Goal: Complete application form

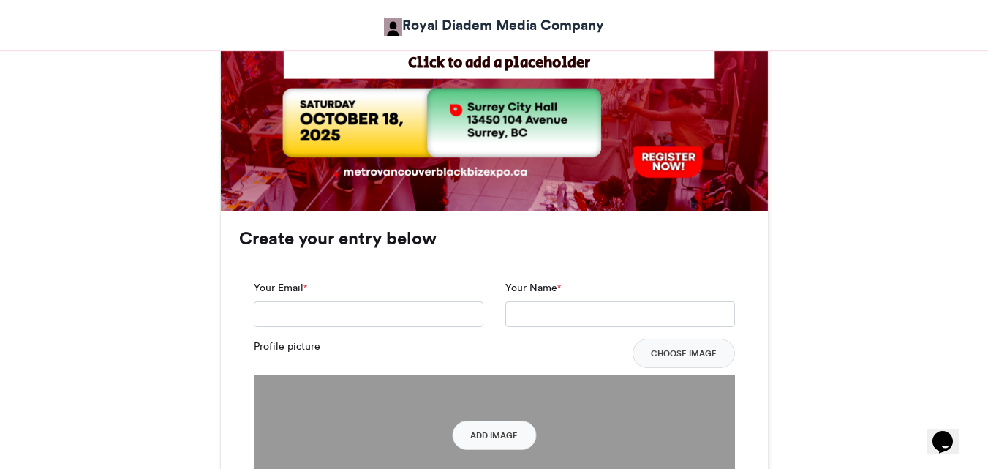
scroll to position [880, 0]
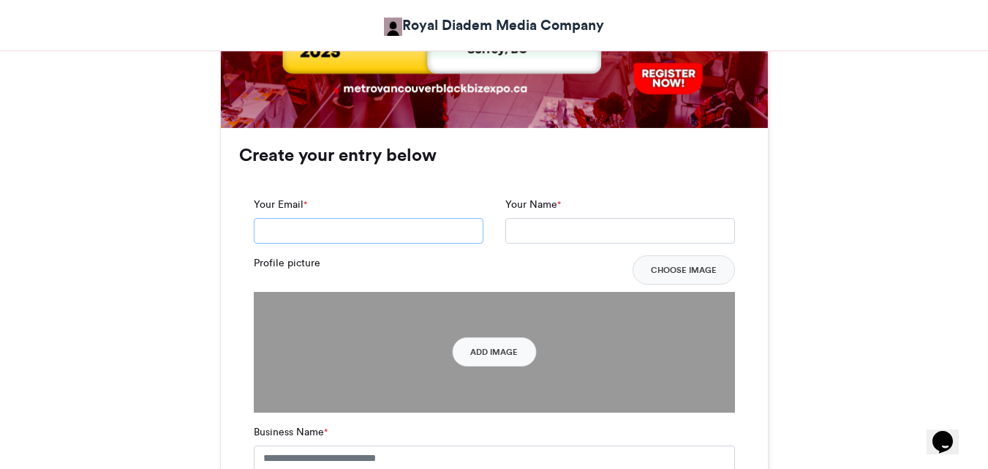
click at [299, 235] on input "Your Email *" at bounding box center [369, 231] width 230 height 26
type input "**********"
click at [553, 235] on input "Your Name *" at bounding box center [620, 231] width 230 height 26
type input "**********"
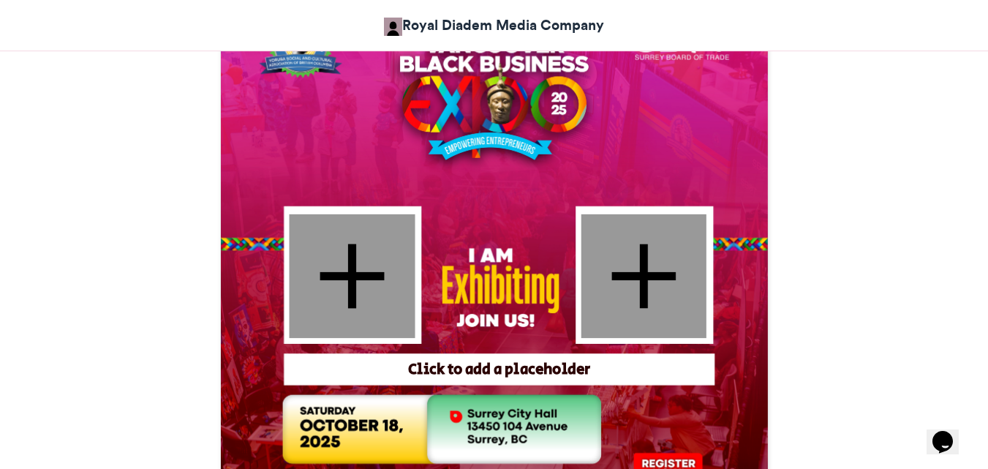
scroll to position [515, 0]
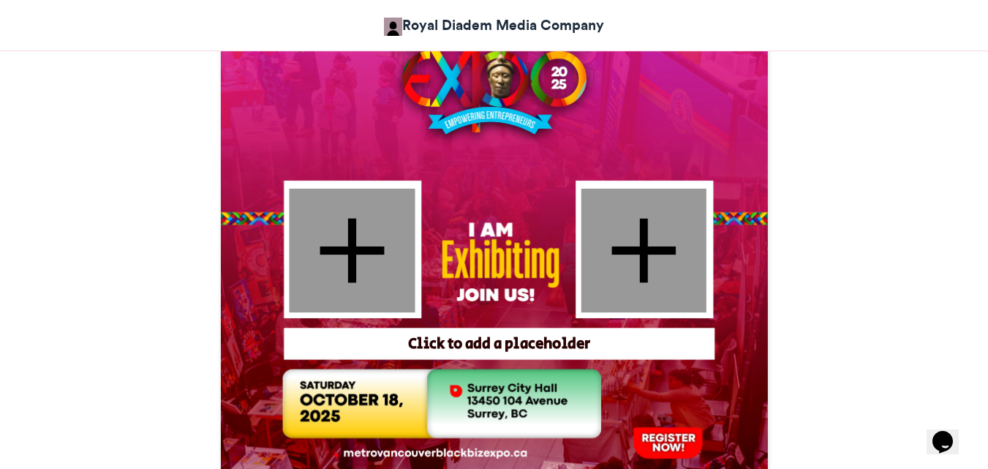
click at [638, 256] on div at bounding box center [643, 250] width 125 height 124
click at [510, 348] on div "Click to add a placeholder" at bounding box center [499, 343] width 420 height 21
click at [344, 265] on div at bounding box center [352, 250] width 126 height 124
click at [663, 255] on div at bounding box center [643, 250] width 125 height 124
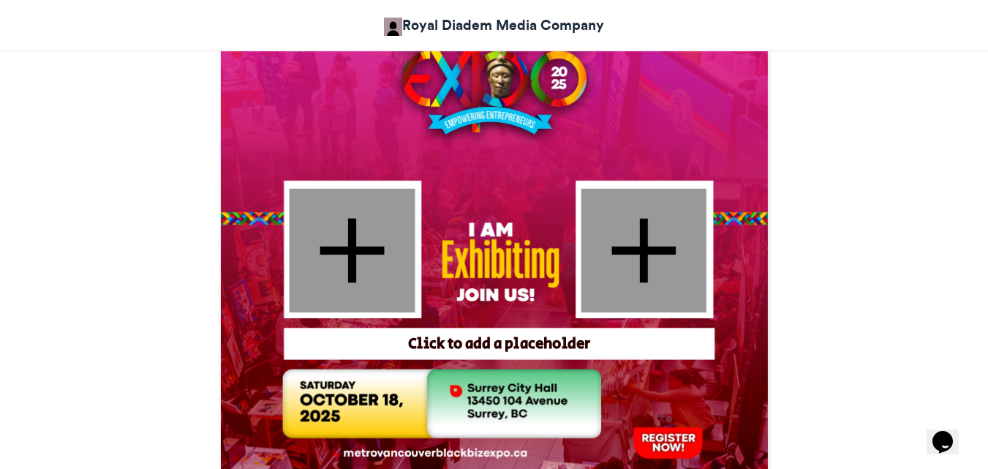
drag, startPoint x: 663, startPoint y: 255, endPoint x: 641, endPoint y: 245, distance: 24.2
click at [641, 245] on div at bounding box center [643, 250] width 125 height 124
click at [529, 335] on div "Click to add a placeholder" at bounding box center [499, 343] width 420 height 21
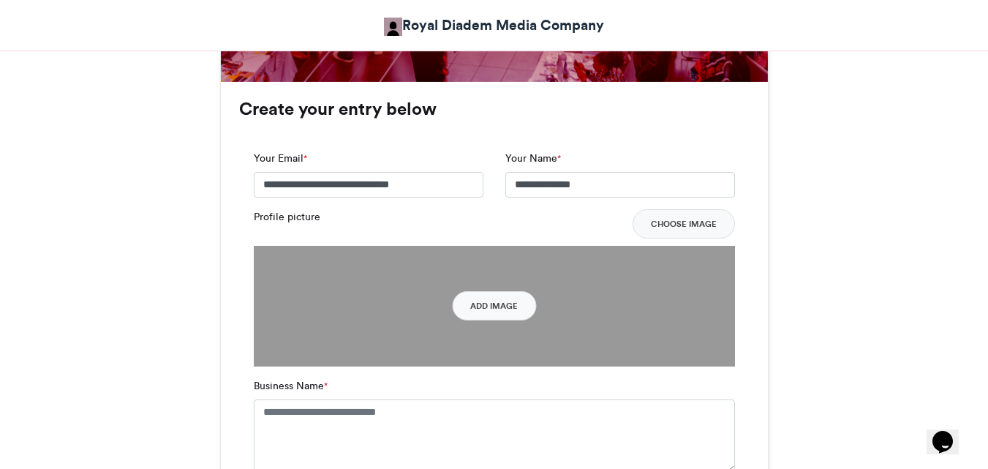
scroll to position [930, 0]
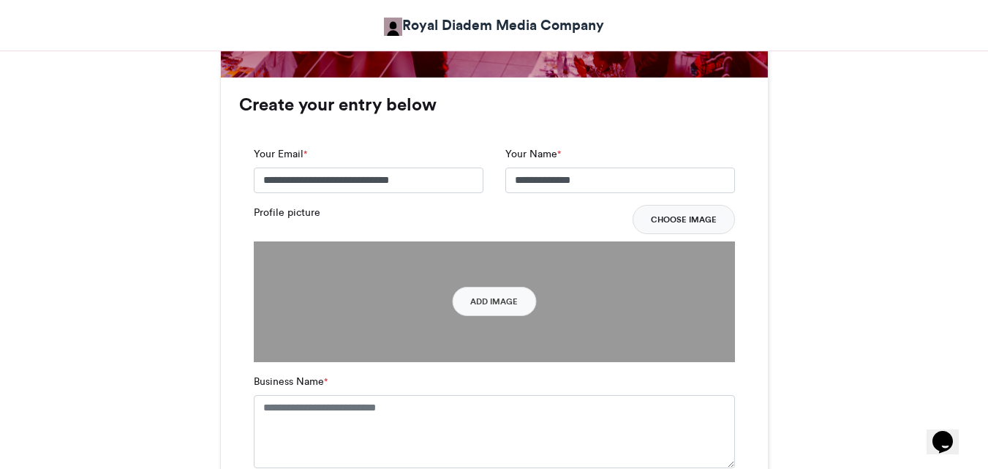
click at [668, 216] on button "Choose Image" at bounding box center [683, 219] width 102 height 29
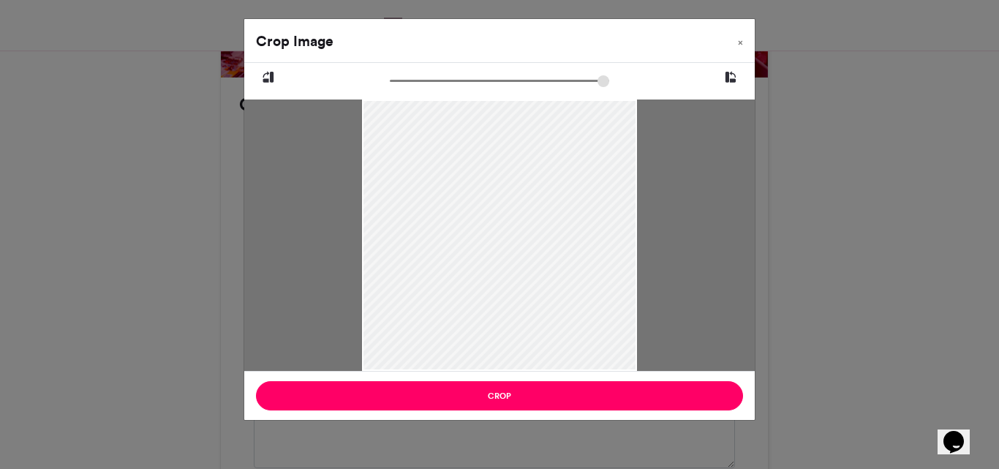
drag, startPoint x: 510, startPoint y: 252, endPoint x: 487, endPoint y: 268, distance: 28.8
click at [487, 268] on div at bounding box center [499, 252] width 274 height 368
type input "******"
drag, startPoint x: 396, startPoint y: 81, endPoint x: 388, endPoint y: 83, distance: 7.6
click at [390, 83] on input "zoom" at bounding box center [499, 81] width 219 height 14
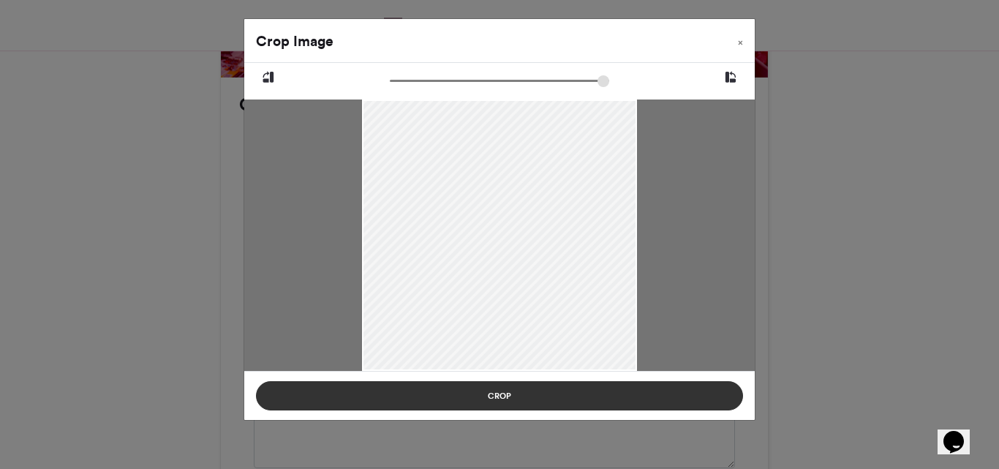
click at [495, 396] on button "Crop" at bounding box center [499, 395] width 487 height 29
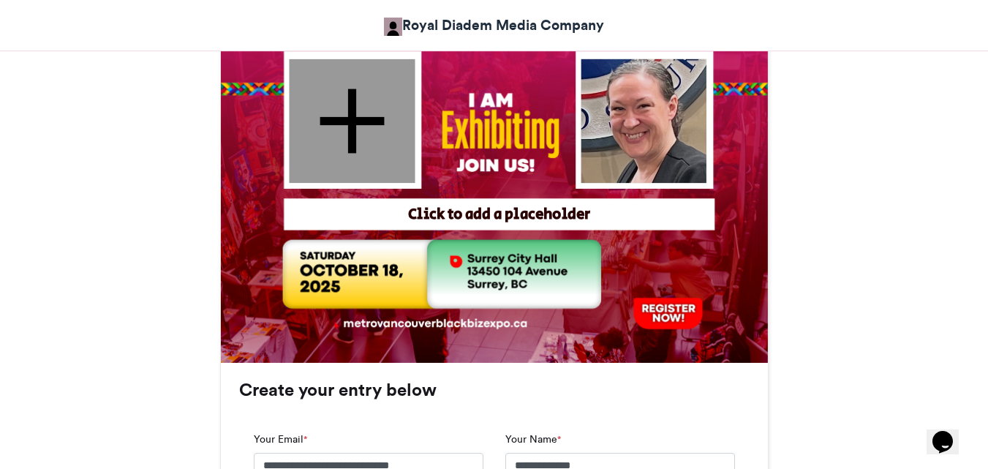
scroll to position [641, 0]
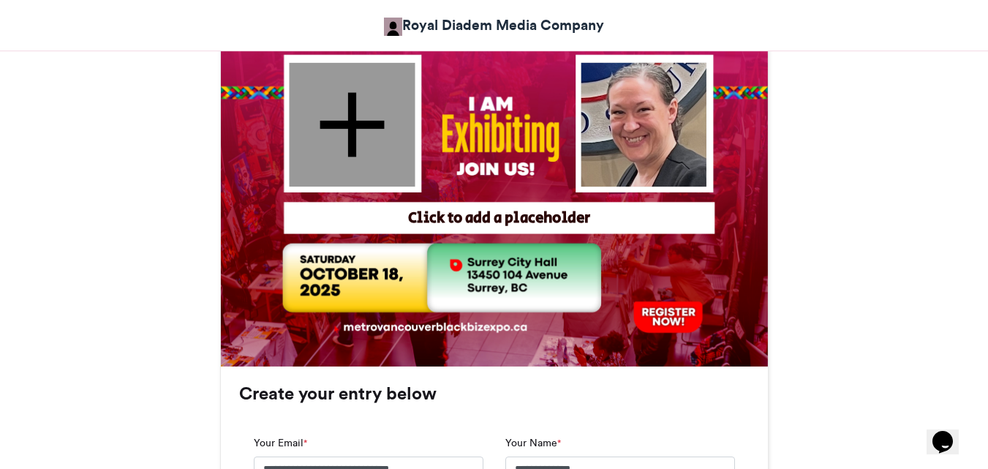
click at [365, 137] on div at bounding box center [352, 124] width 126 height 124
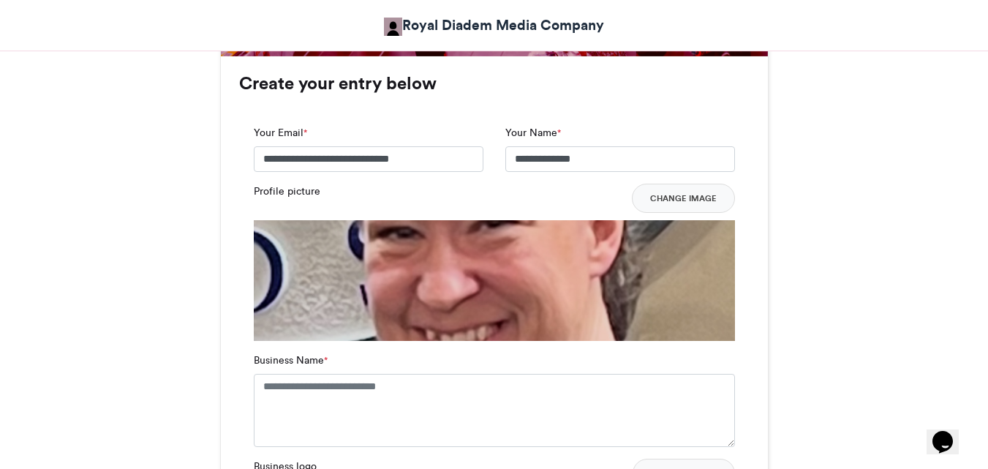
scroll to position [947, 0]
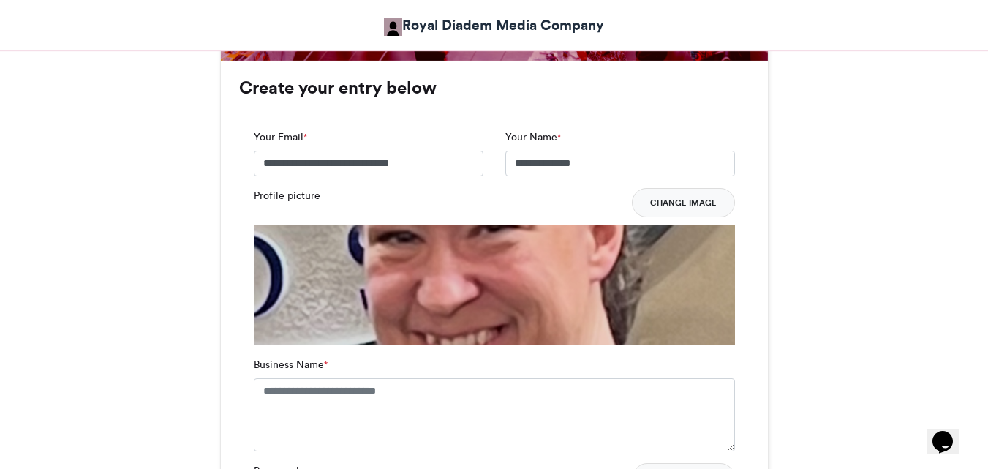
click at [693, 201] on button "Change Image" at bounding box center [683, 202] width 103 height 29
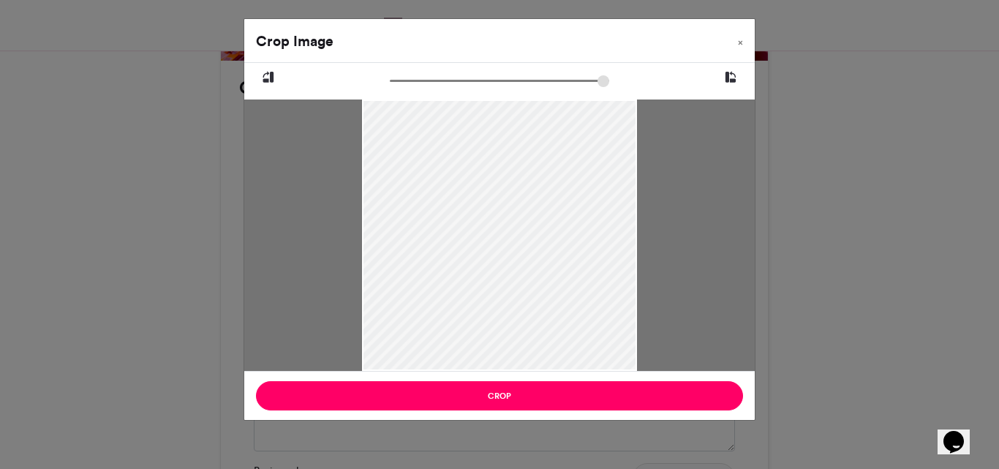
drag, startPoint x: 510, startPoint y: 230, endPoint x: 510, endPoint y: 198, distance: 32.2
click at [510, 198] on div at bounding box center [499, 203] width 274 height 466
click at [396, 77] on input "zoom" at bounding box center [499, 81] width 219 height 14
type input "******"
drag, startPoint x: 396, startPoint y: 77, endPoint x: 360, endPoint y: 83, distance: 35.6
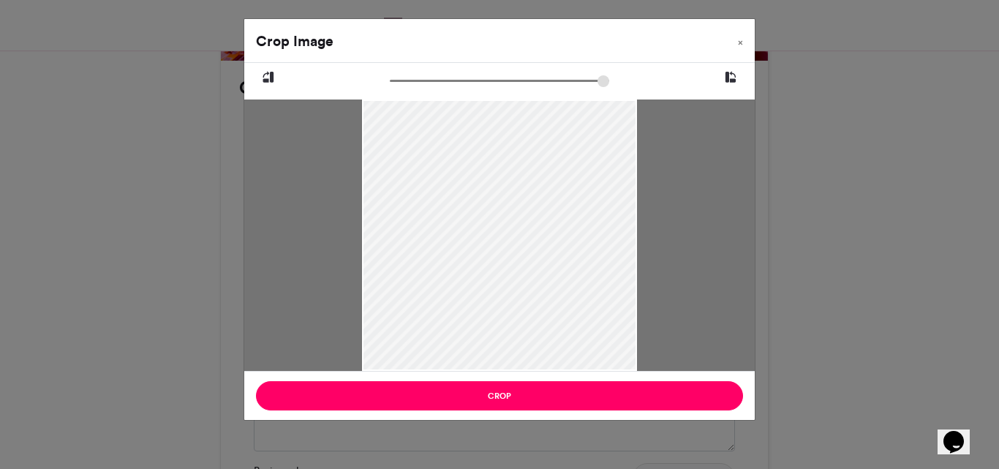
click at [390, 83] on input "zoom" at bounding box center [499, 81] width 219 height 14
drag, startPoint x: 508, startPoint y: 217, endPoint x: 507, endPoint y: 268, distance: 51.2
click at [507, 268] on div at bounding box center [499, 254] width 274 height 466
click at [570, 222] on div at bounding box center [499, 248] width 274 height 466
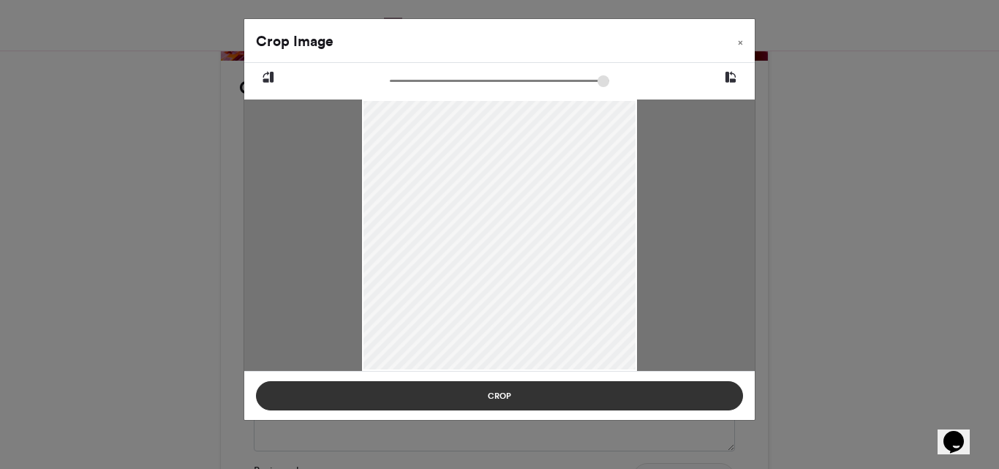
click at [523, 392] on button "Crop" at bounding box center [499, 395] width 487 height 29
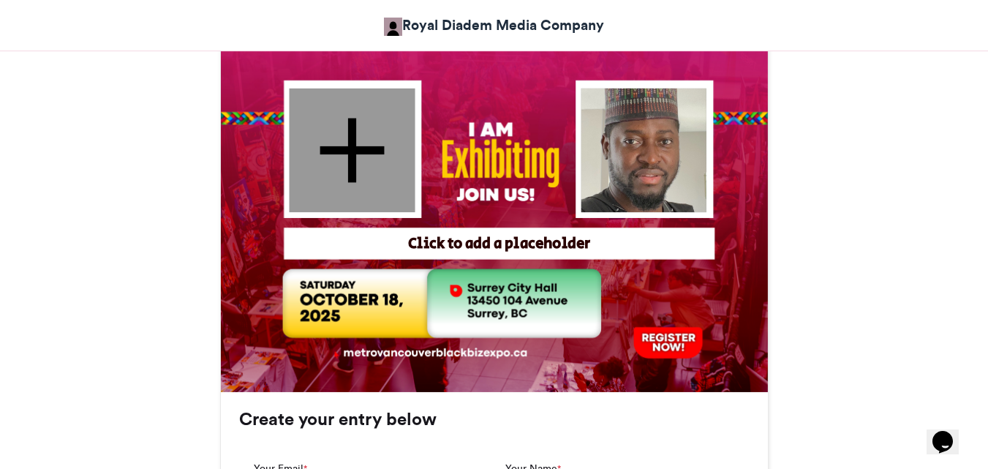
scroll to position [603, 0]
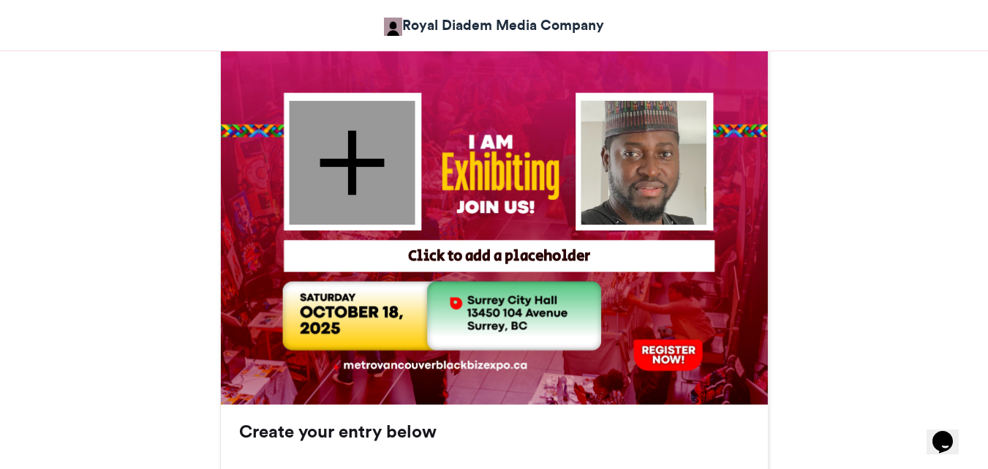
drag, startPoint x: 654, startPoint y: 167, endPoint x: 383, endPoint y: 151, distance: 271.0
click at [383, 151] on div "Click to add a placeholder" at bounding box center [494, 130] width 547 height 547
click at [383, 151] on div at bounding box center [352, 162] width 126 height 124
click at [466, 257] on div "Click to add a placeholder" at bounding box center [499, 256] width 420 height 21
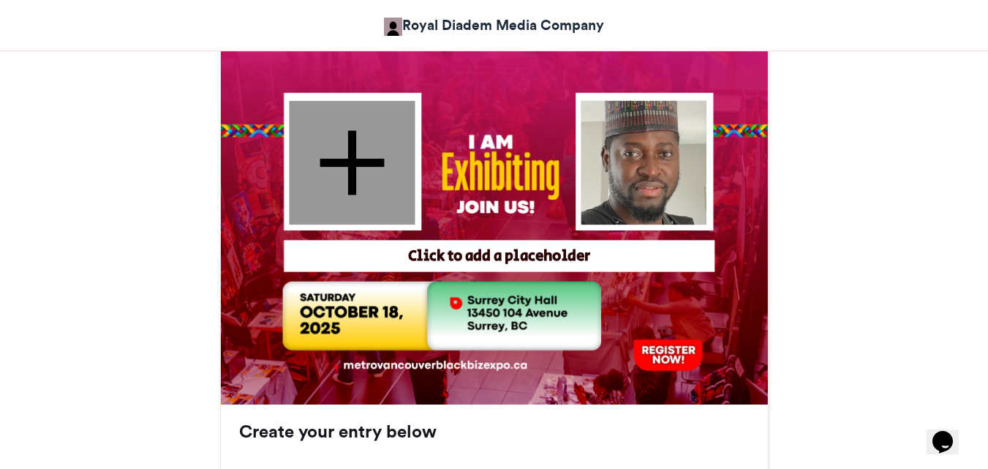
click at [366, 175] on div at bounding box center [352, 162] width 126 height 124
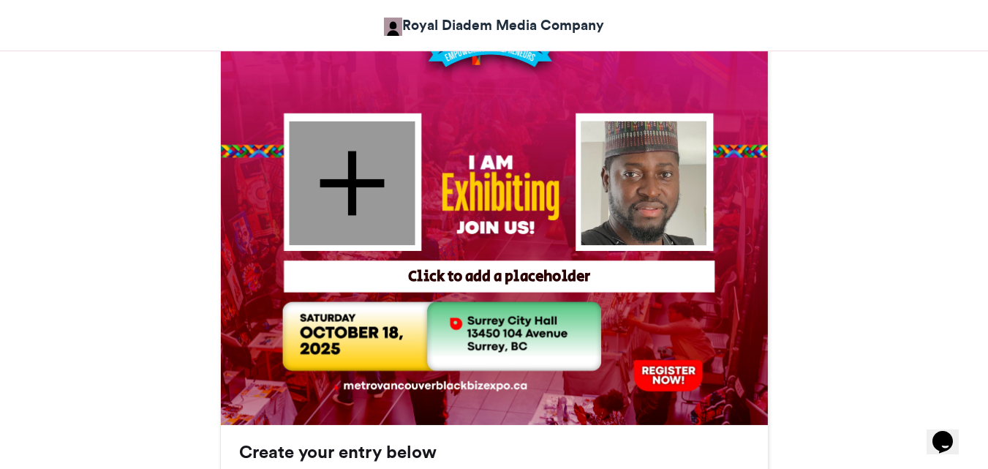
click at [352, 169] on div at bounding box center [352, 183] width 126 height 124
drag, startPoint x: 635, startPoint y: 172, endPoint x: 553, endPoint y: 170, distance: 82.6
click at [553, 170] on div "Click to add a placeholder" at bounding box center [494, 151] width 547 height 547
click at [446, 279] on div "Click to add a placeholder" at bounding box center [499, 276] width 420 height 21
click at [376, 210] on div at bounding box center [352, 183] width 126 height 124
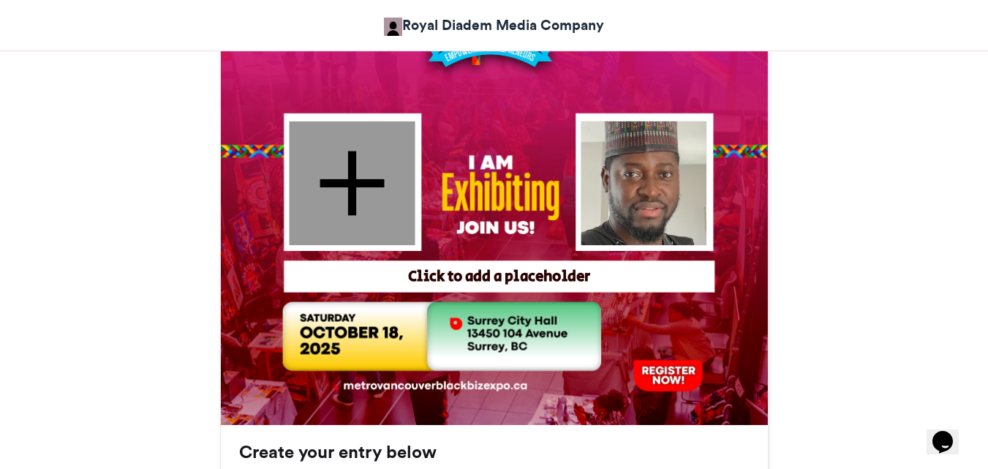
drag, startPoint x: 669, startPoint y: 186, endPoint x: 597, endPoint y: 186, distance: 71.7
click at [597, 186] on div at bounding box center [643, 183] width 125 height 124
click at [525, 279] on div "Click to add a placeholder" at bounding box center [499, 276] width 420 height 21
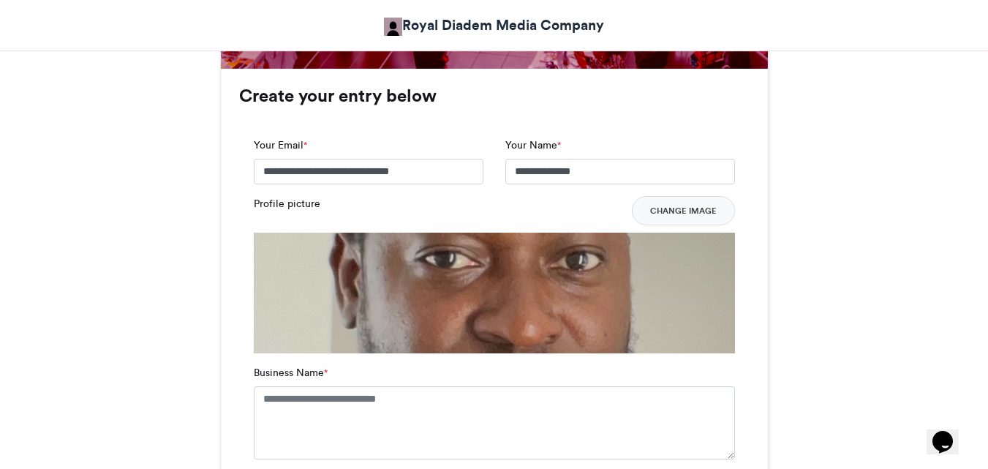
scroll to position [909, 0]
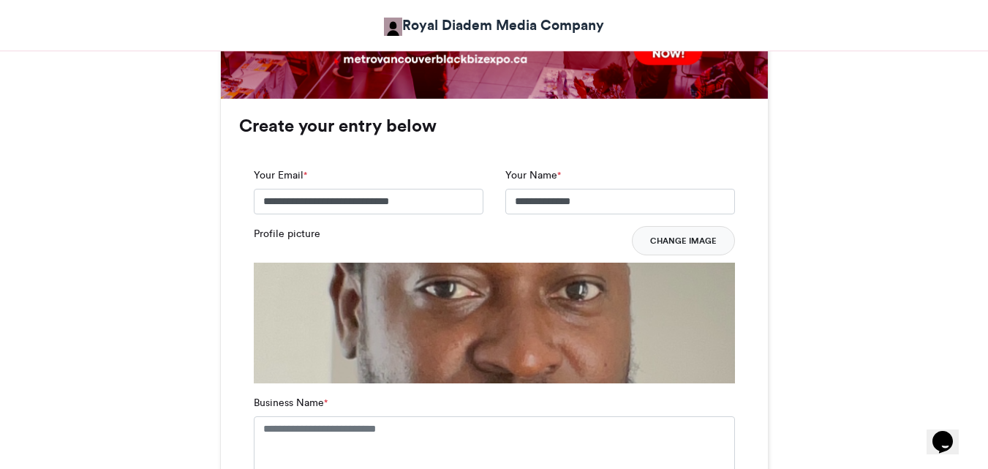
click at [708, 240] on button "Change Image" at bounding box center [683, 240] width 103 height 29
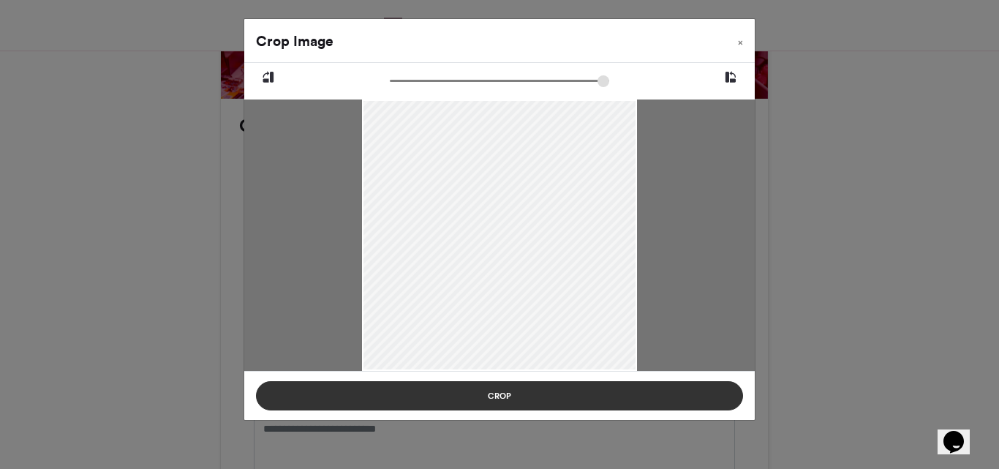
click at [506, 398] on button "Crop" at bounding box center [499, 395] width 487 height 29
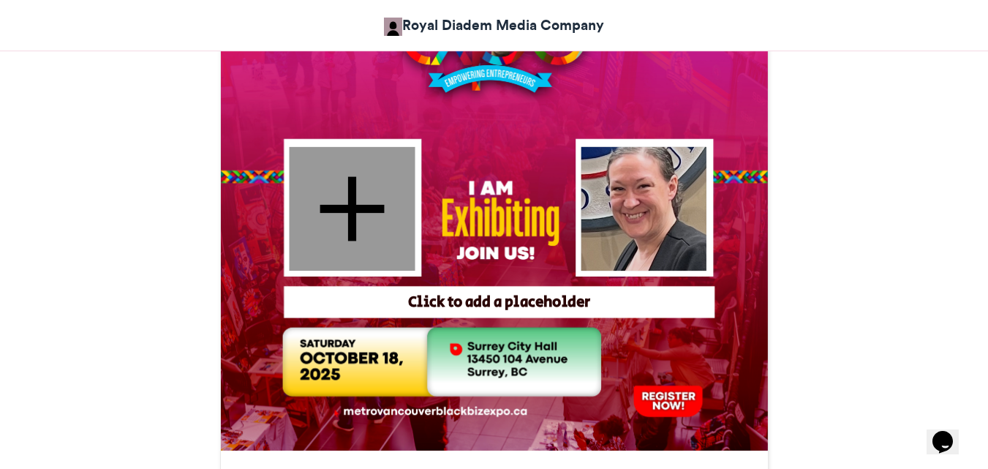
scroll to position [540, 0]
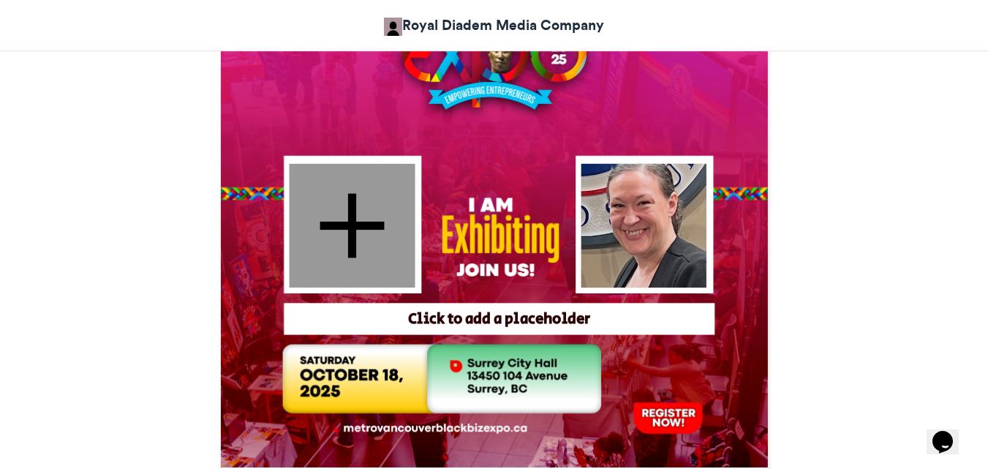
drag, startPoint x: 654, startPoint y: 224, endPoint x: 563, endPoint y: 199, distance: 94.0
click at [563, 199] on div "Click to add a placeholder" at bounding box center [494, 193] width 547 height 547
click at [352, 224] on div at bounding box center [352, 225] width 126 height 124
click at [432, 321] on div "Click to add a placeholder" at bounding box center [499, 319] width 420 height 21
click at [328, 200] on div at bounding box center [352, 225] width 126 height 124
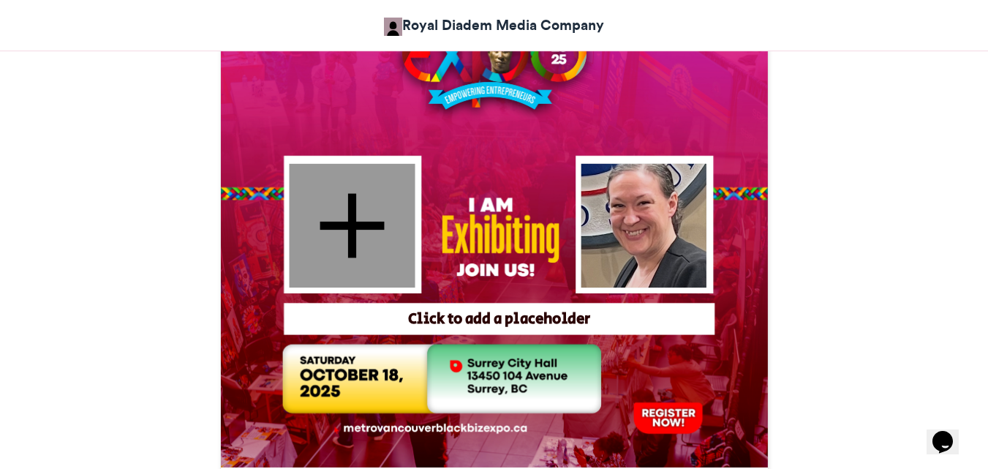
drag, startPoint x: 625, startPoint y: 206, endPoint x: 524, endPoint y: 191, distance: 102.1
click at [524, 191] on div "Click to add a placeholder" at bounding box center [494, 193] width 547 height 547
click at [352, 210] on div at bounding box center [352, 225] width 126 height 124
click at [356, 217] on div at bounding box center [352, 225] width 126 height 124
drag, startPoint x: 642, startPoint y: 232, endPoint x: 540, endPoint y: 209, distance: 104.8
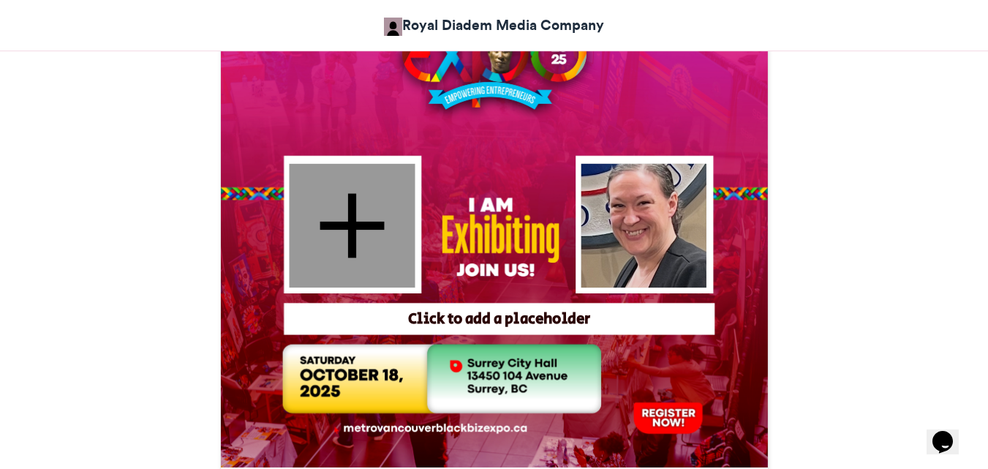
click at [540, 209] on div "Click to add a placeholder" at bounding box center [494, 193] width 547 height 547
click at [336, 224] on div at bounding box center [352, 225] width 126 height 124
click at [420, 325] on div "Click to add a placeholder" at bounding box center [499, 319] width 420 height 21
drag, startPoint x: 639, startPoint y: 222, endPoint x: 405, endPoint y: 187, distance: 236.6
click at [405, 187] on div "Click to add a placeholder" at bounding box center [494, 193] width 547 height 547
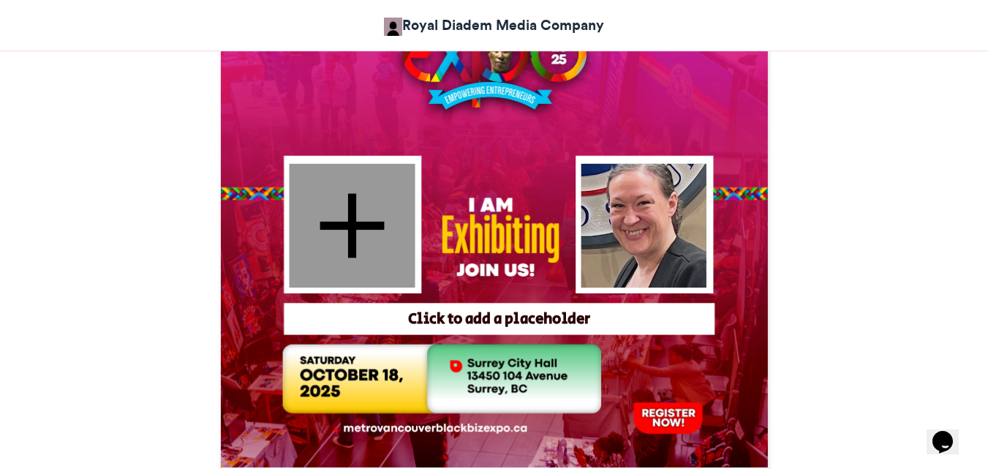
click at [343, 183] on div at bounding box center [352, 225] width 126 height 124
click at [411, 319] on div "Click to add a placeholder" at bounding box center [499, 319] width 420 height 21
click at [343, 246] on div at bounding box center [352, 225] width 126 height 124
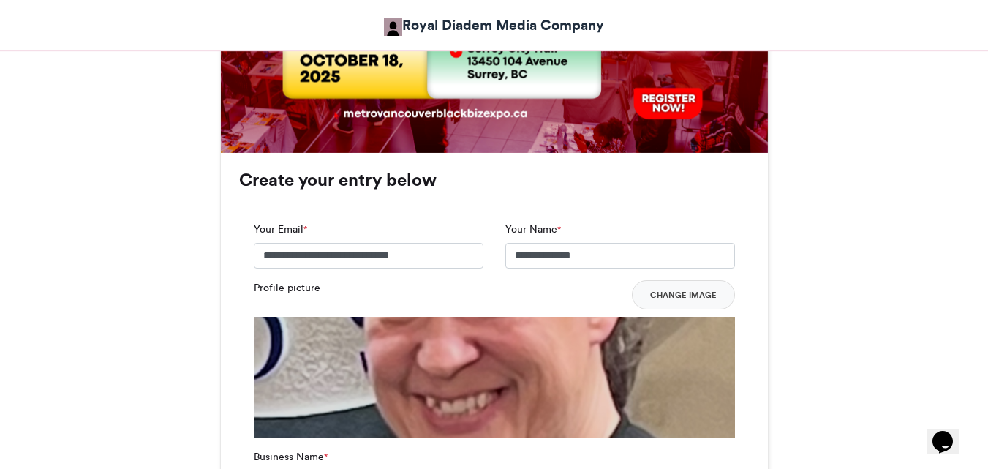
scroll to position [859, 0]
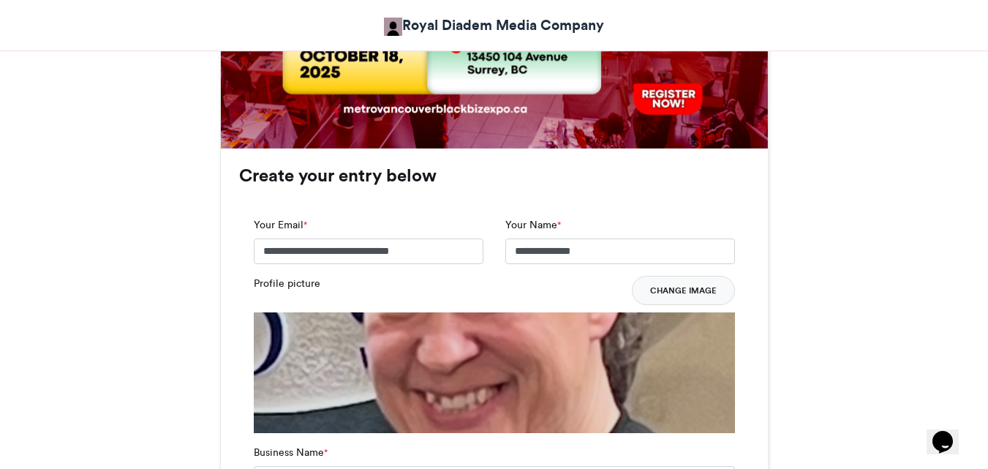
click at [659, 284] on button "Change Image" at bounding box center [683, 290] width 103 height 29
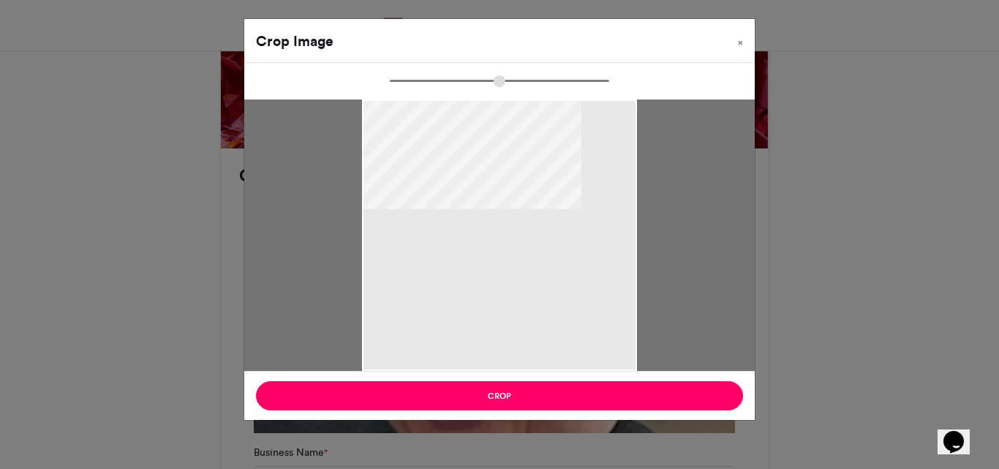
type input "******"
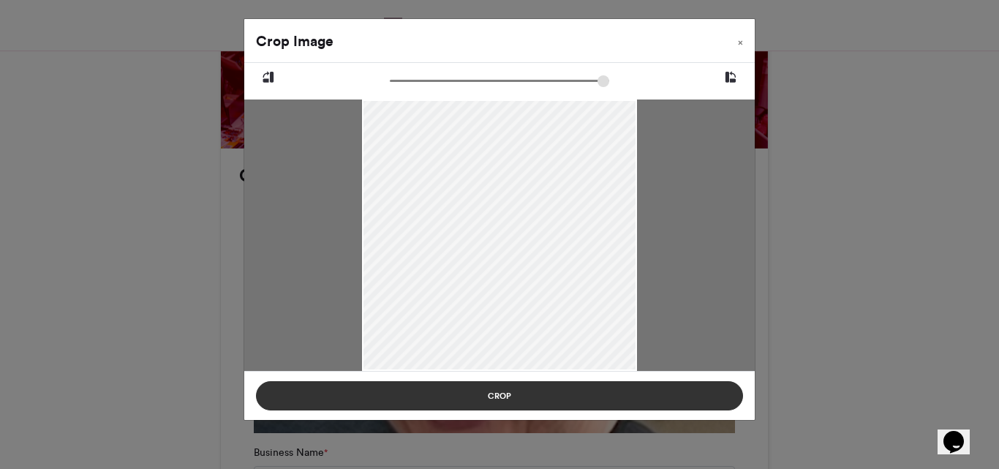
click at [453, 393] on button "Crop" at bounding box center [499, 395] width 487 height 29
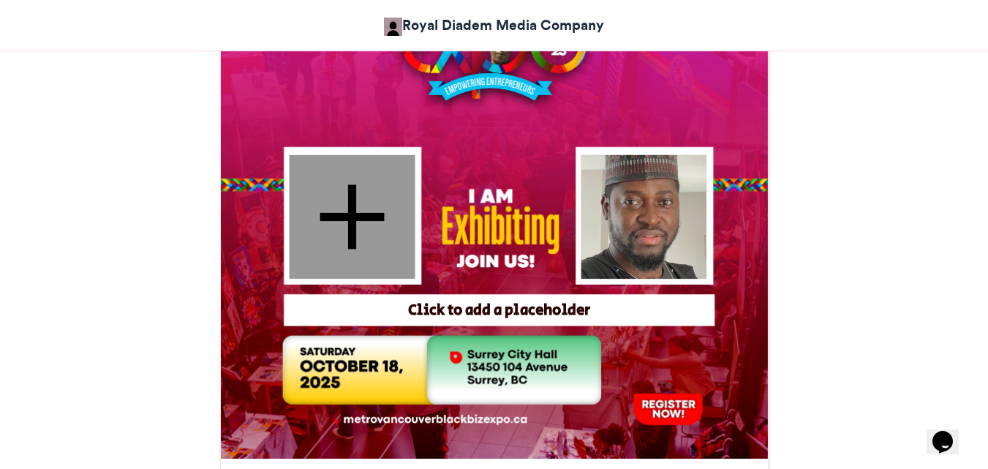
scroll to position [523, 0]
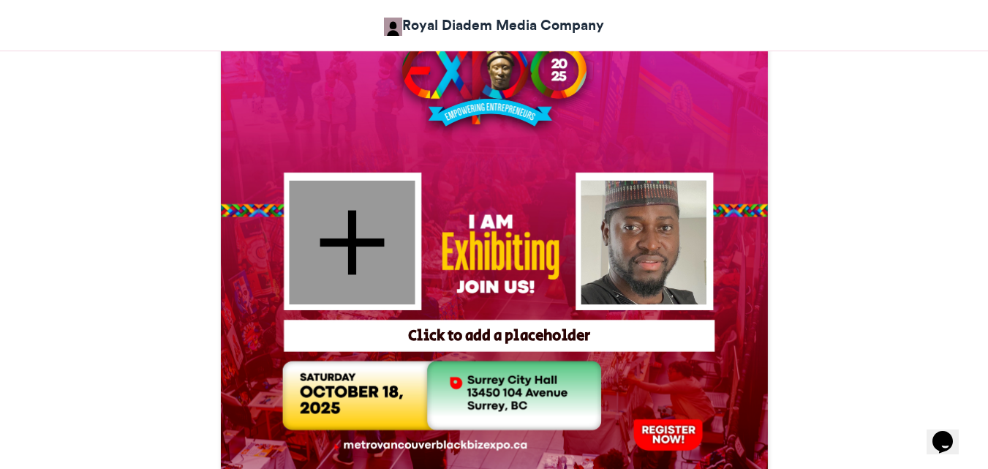
drag, startPoint x: 633, startPoint y: 216, endPoint x: 562, endPoint y: 210, distance: 71.9
click at [562, 210] on div "Click to add a placeholder" at bounding box center [494, 210] width 547 height 547
click at [342, 249] on div at bounding box center [352, 242] width 126 height 124
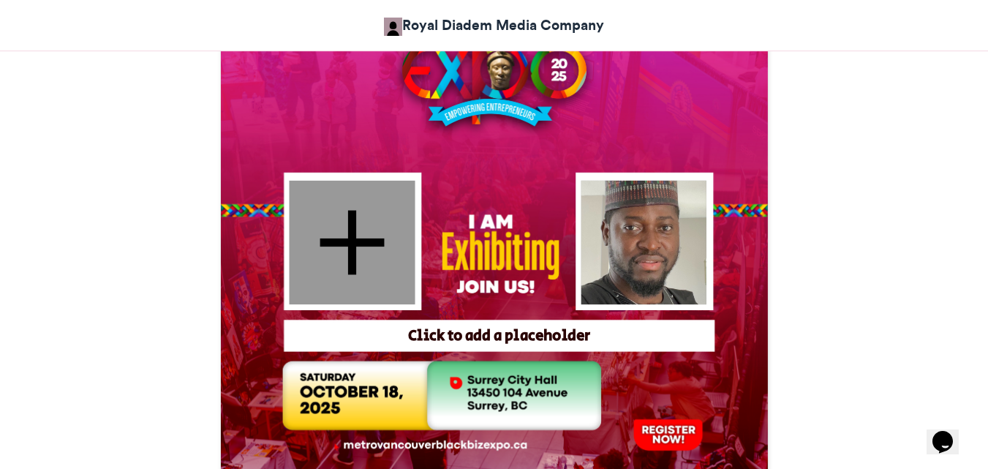
drag, startPoint x: 660, startPoint y: 241, endPoint x: 643, endPoint y: 239, distance: 17.6
click at [642, 238] on div at bounding box center [643, 242] width 125 height 124
click at [371, 224] on div at bounding box center [352, 242] width 126 height 124
click at [361, 239] on div at bounding box center [352, 242] width 126 height 124
click at [465, 339] on div "Click to add a placeholder" at bounding box center [499, 335] width 420 height 21
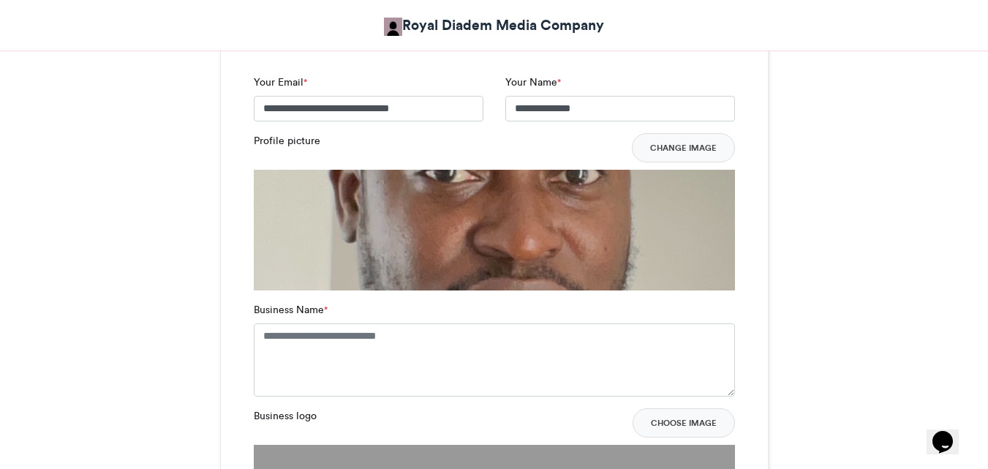
scroll to position [1094, 0]
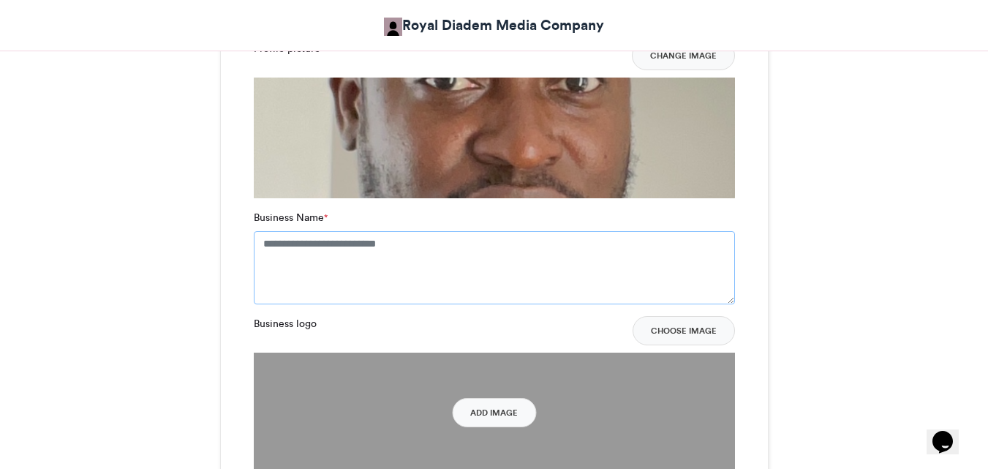
click at [466, 269] on textarea "Business Name *" at bounding box center [494, 267] width 481 height 73
click at [445, 255] on textarea "Business Name *" at bounding box center [494, 267] width 481 height 73
click at [678, 330] on button "Choose Image" at bounding box center [683, 330] width 102 height 29
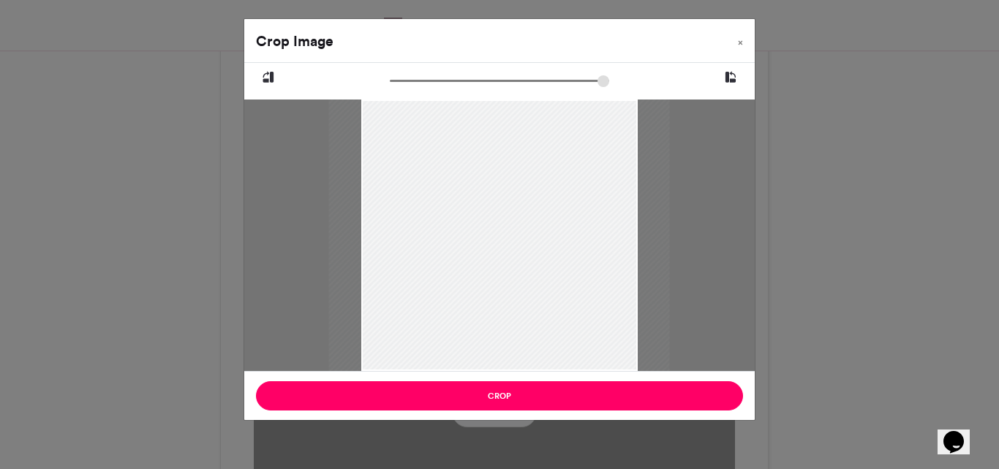
drag, startPoint x: 395, startPoint y: 80, endPoint x: 386, endPoint y: 84, distance: 9.5
click at [390, 84] on input "zoom" at bounding box center [499, 81] width 219 height 14
drag, startPoint x: 396, startPoint y: 80, endPoint x: 378, endPoint y: 79, distance: 17.6
click at [390, 79] on input "zoom" at bounding box center [499, 81] width 219 height 14
drag, startPoint x: 474, startPoint y: 218, endPoint x: 455, endPoint y: 216, distance: 19.1
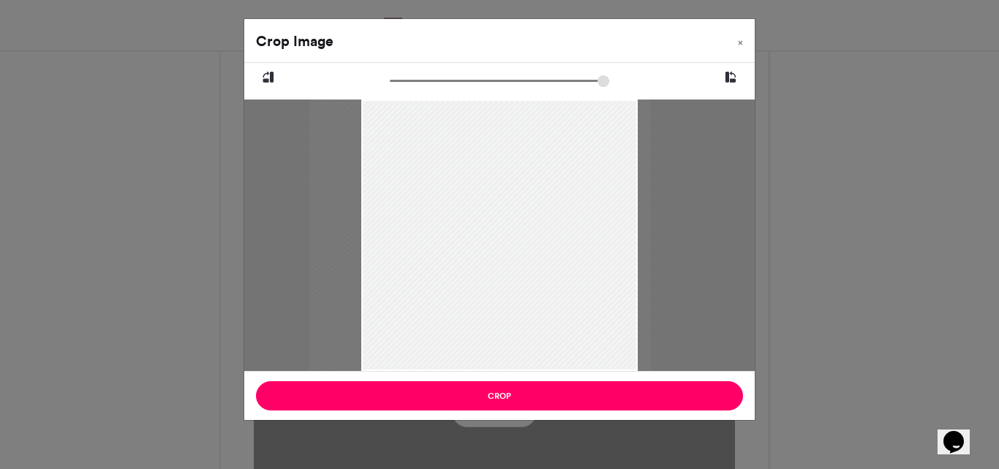
click at [455, 216] on div at bounding box center [480, 234] width 341 height 271
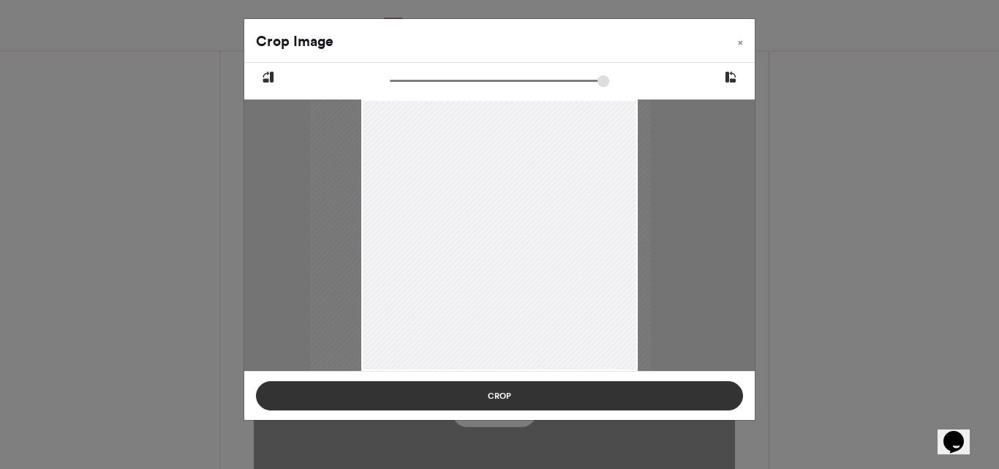
click at [496, 394] on button "Crop" at bounding box center [499, 395] width 487 height 29
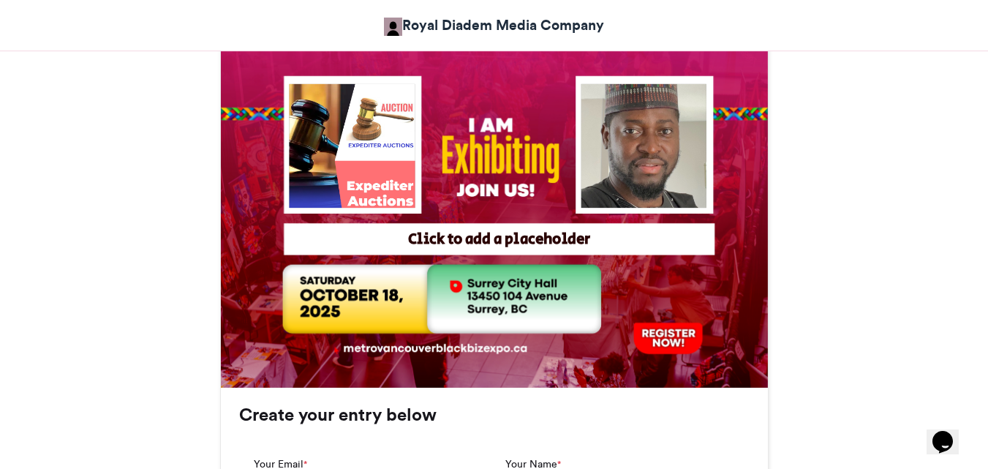
scroll to position [624, 0]
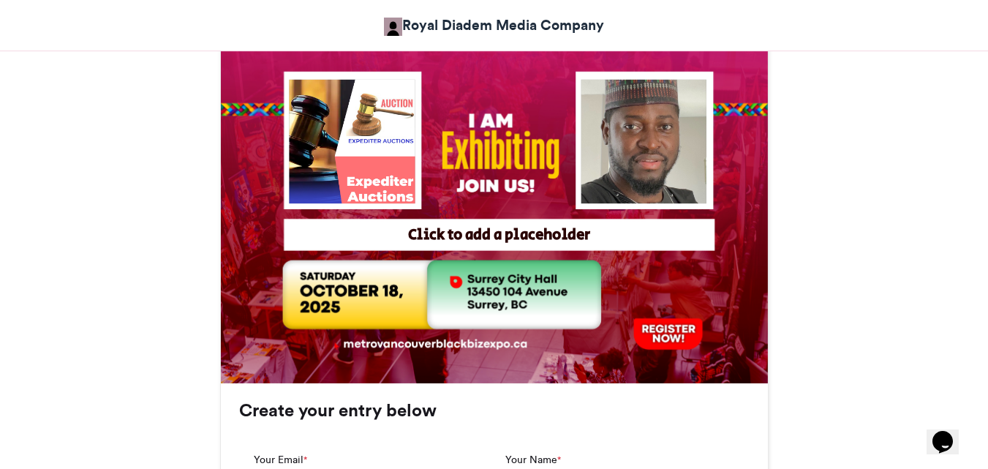
click at [673, 143] on div at bounding box center [643, 141] width 125 height 124
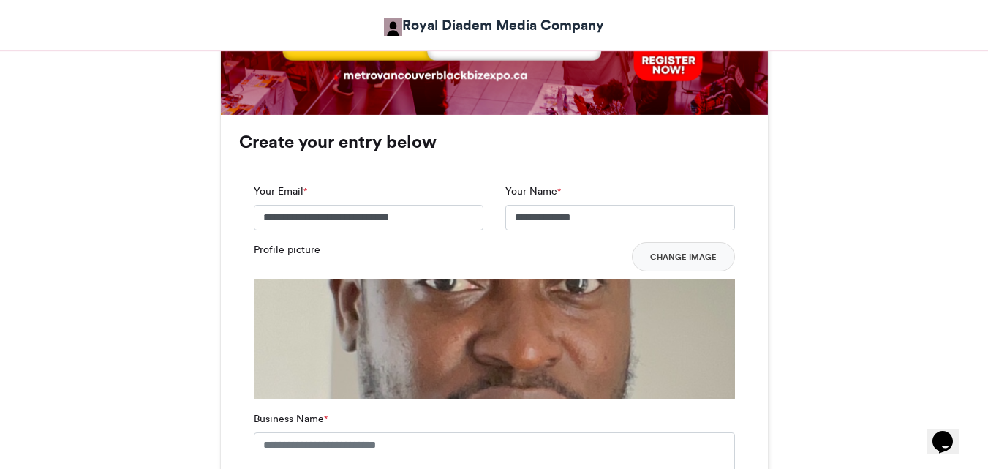
scroll to position [896, 0]
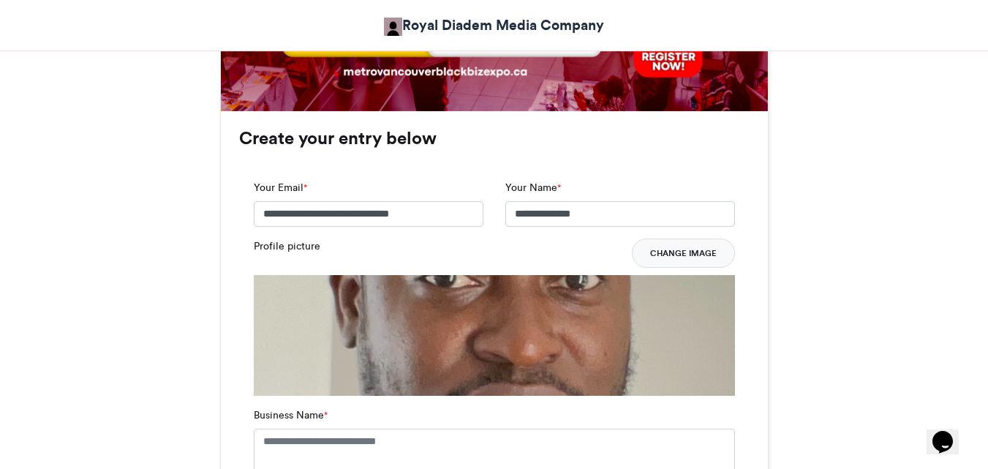
click at [681, 252] on button "Change Image" at bounding box center [683, 252] width 103 height 29
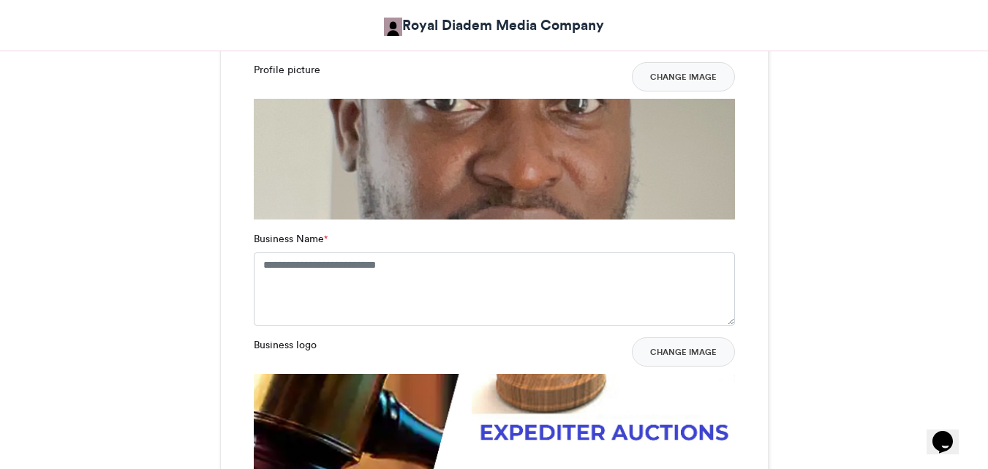
scroll to position [1081, 0]
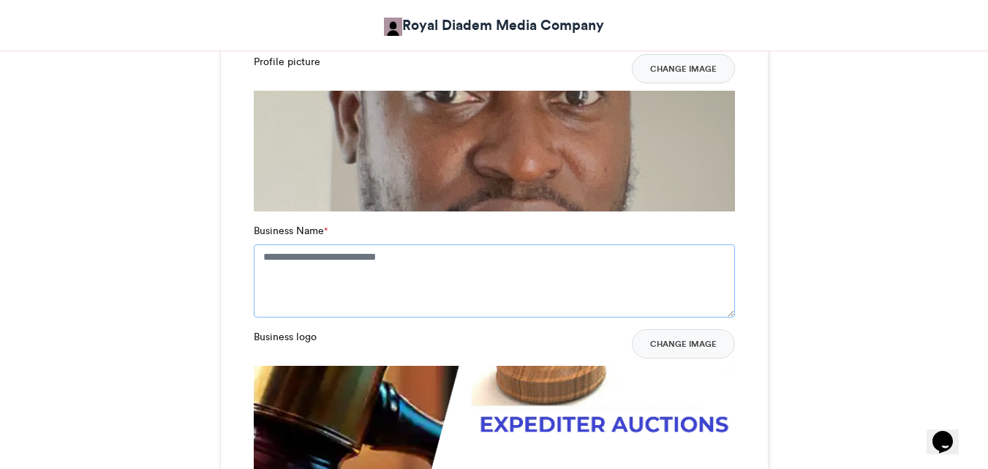
click at [548, 259] on textarea "Business Name *" at bounding box center [494, 280] width 481 height 73
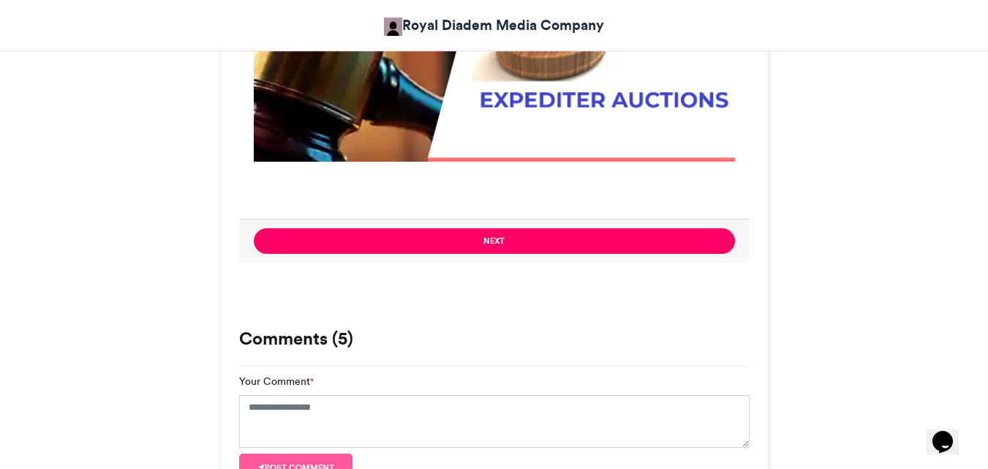
scroll to position [1426, 0]
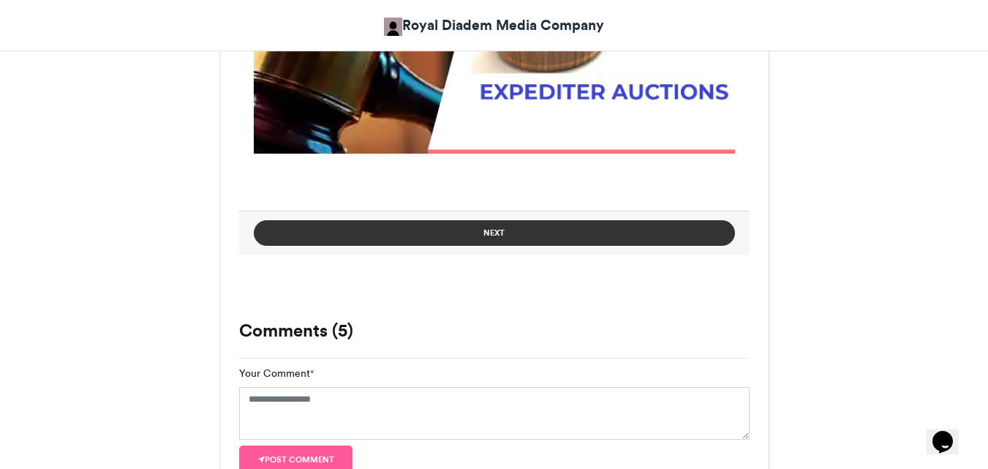
type textarea "**********"
click at [582, 241] on button "Next" at bounding box center [494, 233] width 481 height 26
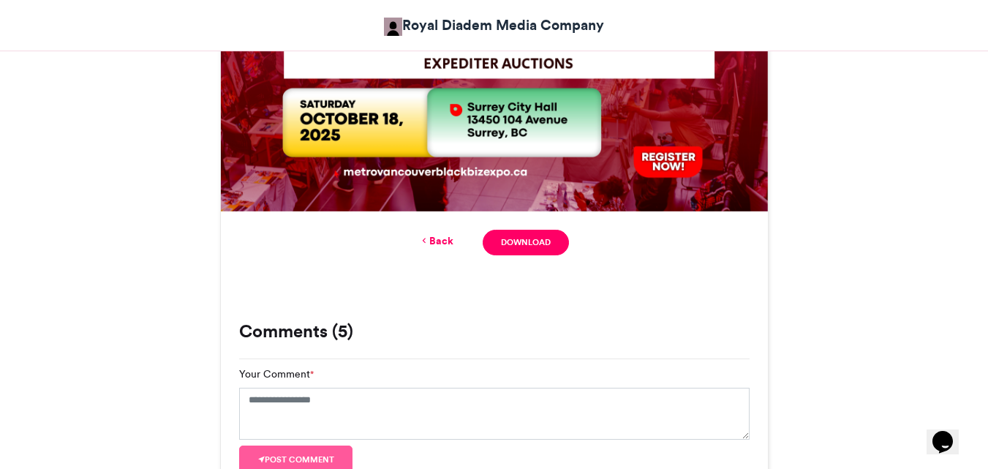
scroll to position [831, 0]
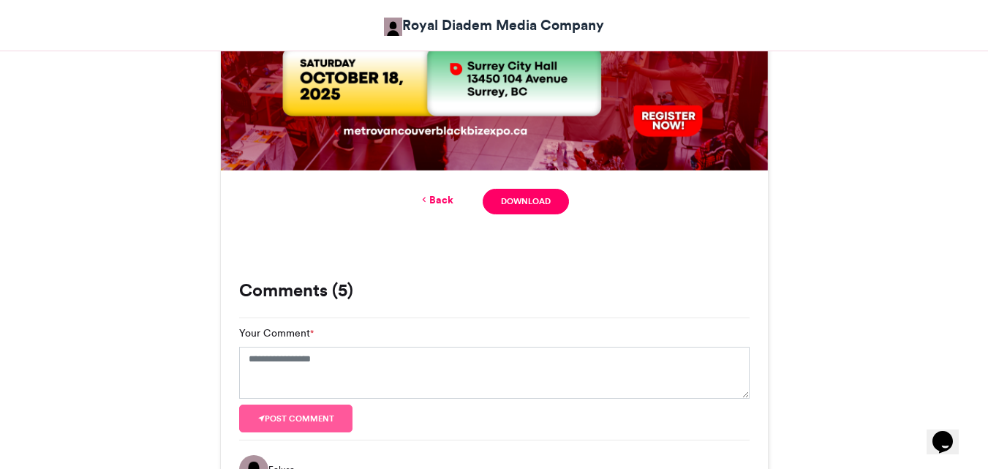
scroll to position [803, 0]
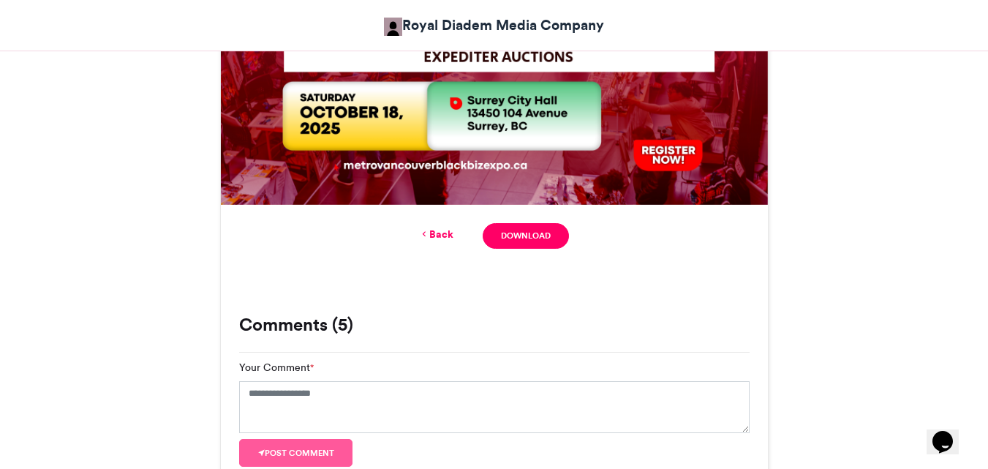
click at [442, 231] on link "Back" at bounding box center [436, 234] width 34 height 15
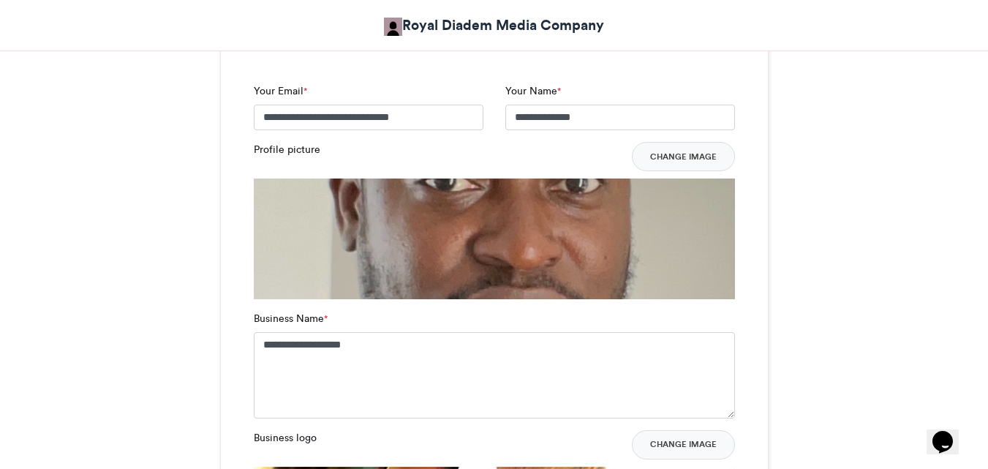
scroll to position [997, 0]
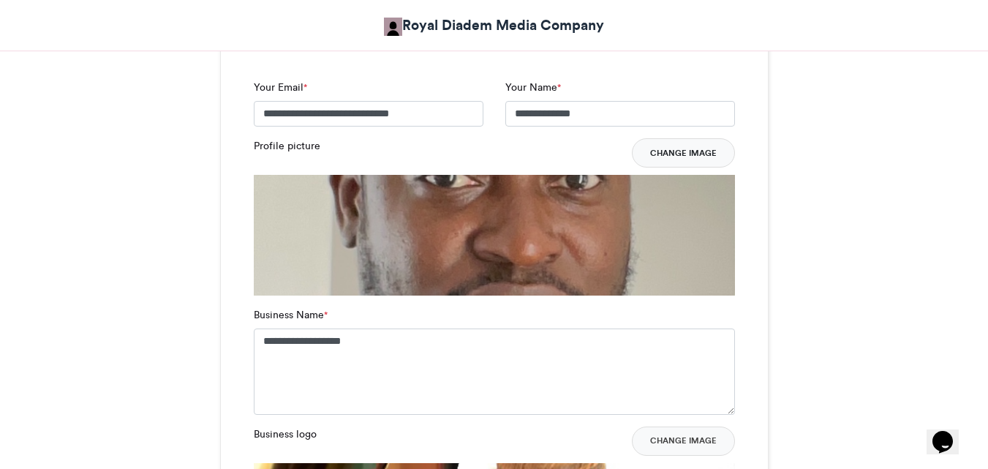
click at [695, 151] on button "Change Image" at bounding box center [683, 152] width 103 height 29
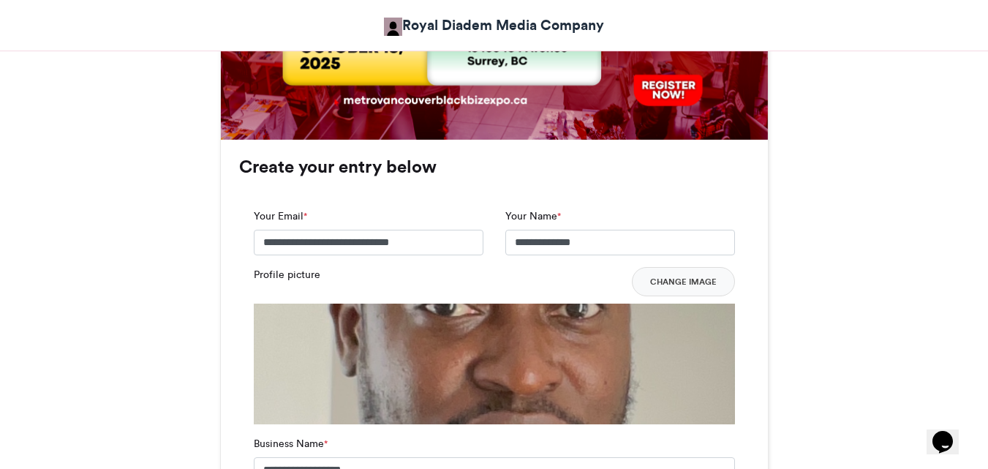
scroll to position [872, 0]
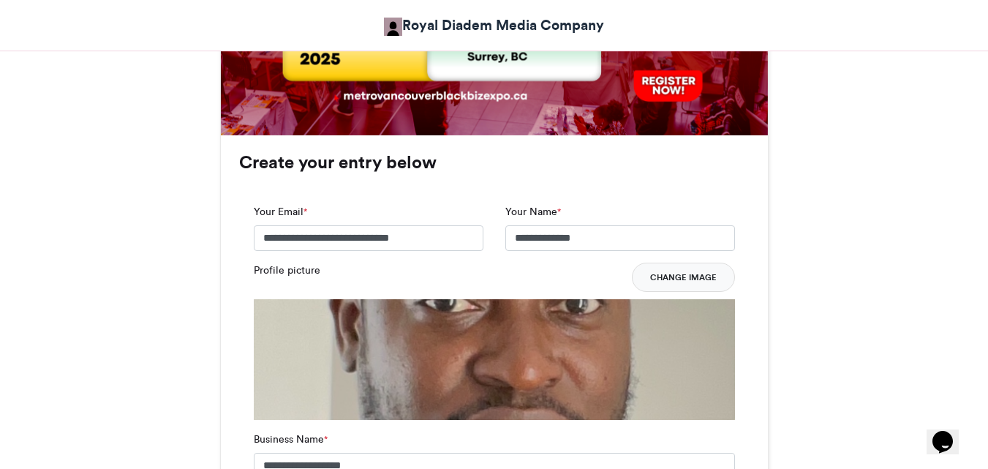
click at [656, 276] on button "Change Image" at bounding box center [683, 276] width 103 height 29
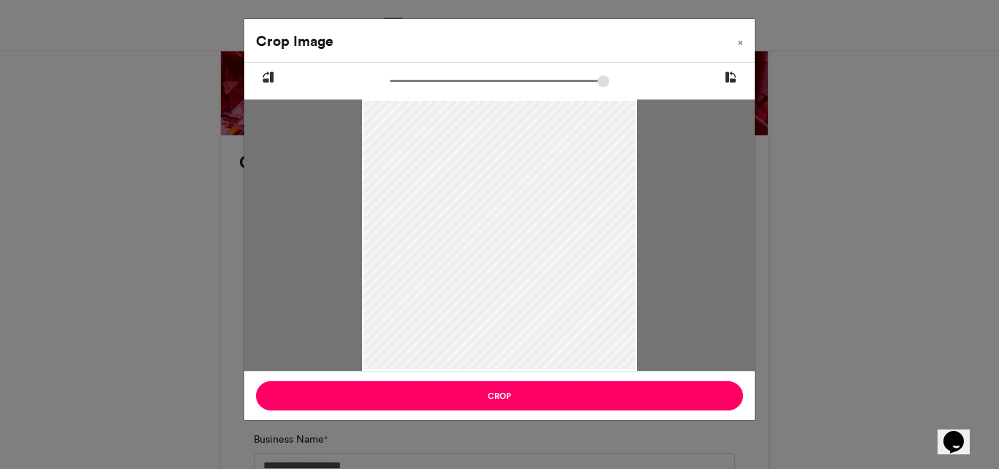
drag, startPoint x: 534, startPoint y: 248, endPoint x: 524, endPoint y: 265, distance: 19.7
click at [524, 265] on div at bounding box center [499, 252] width 274 height 368
type input "******"
click at [402, 83] on input "zoom" at bounding box center [499, 81] width 219 height 14
drag, startPoint x: 487, startPoint y: 189, endPoint x: 470, endPoint y: 203, distance: 21.8
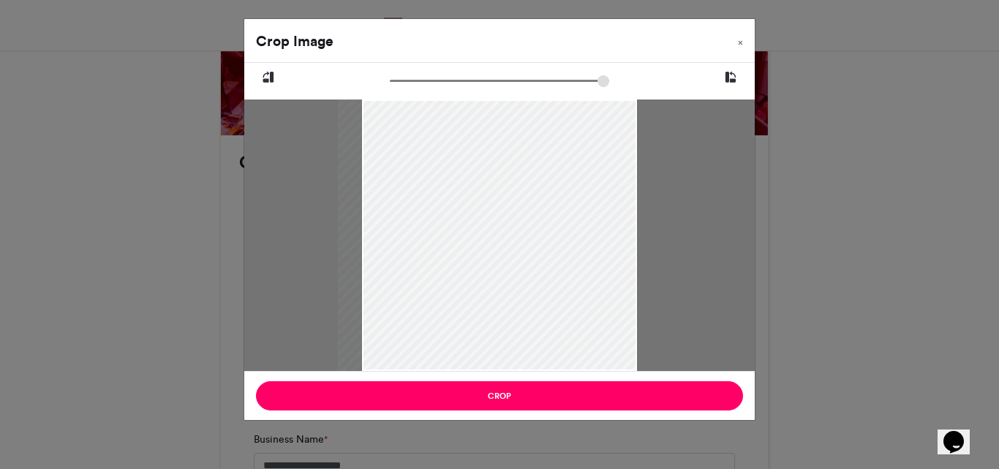
click at [470, 203] on div at bounding box center [488, 267] width 299 height 401
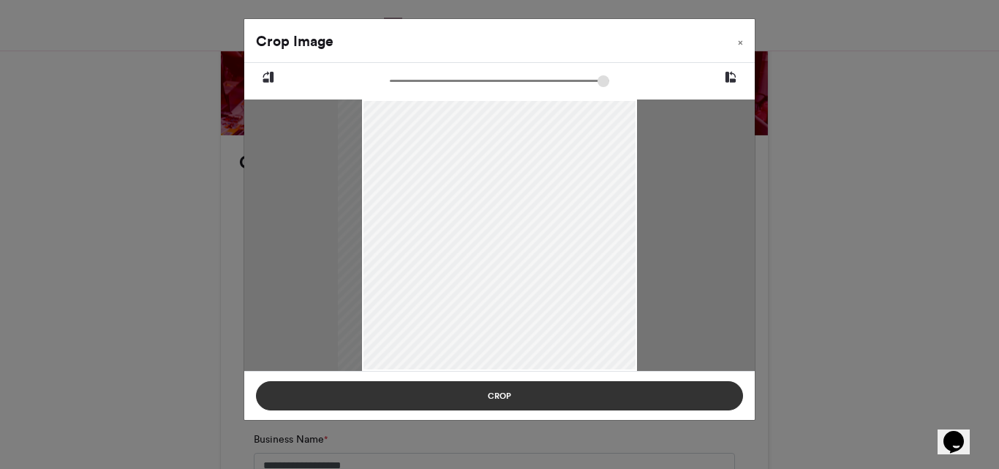
click at [539, 389] on button "Crop" at bounding box center [499, 395] width 487 height 29
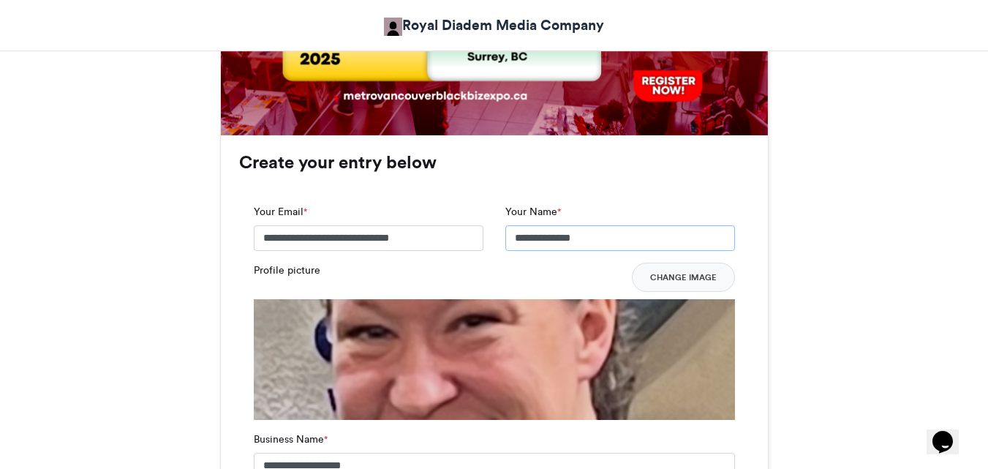
click at [586, 238] on input "**********" at bounding box center [620, 238] width 230 height 26
type input "*"
type input "**********"
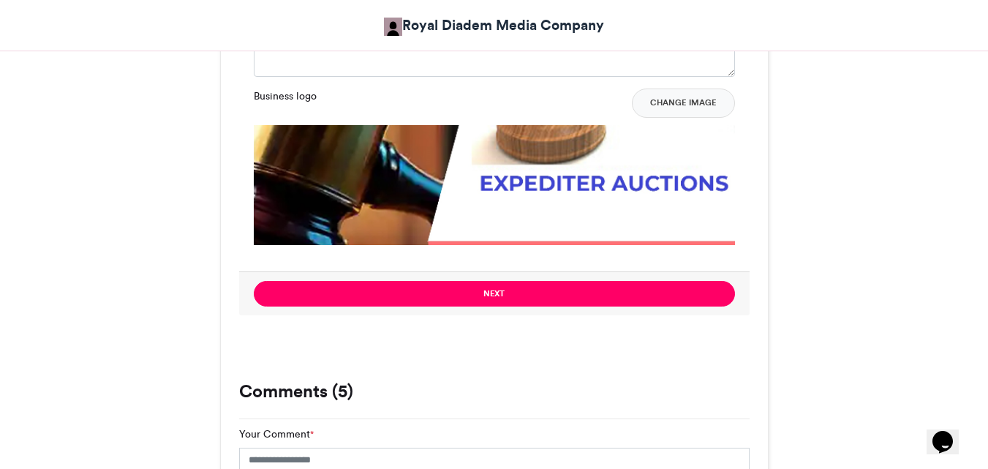
scroll to position [1338, 0]
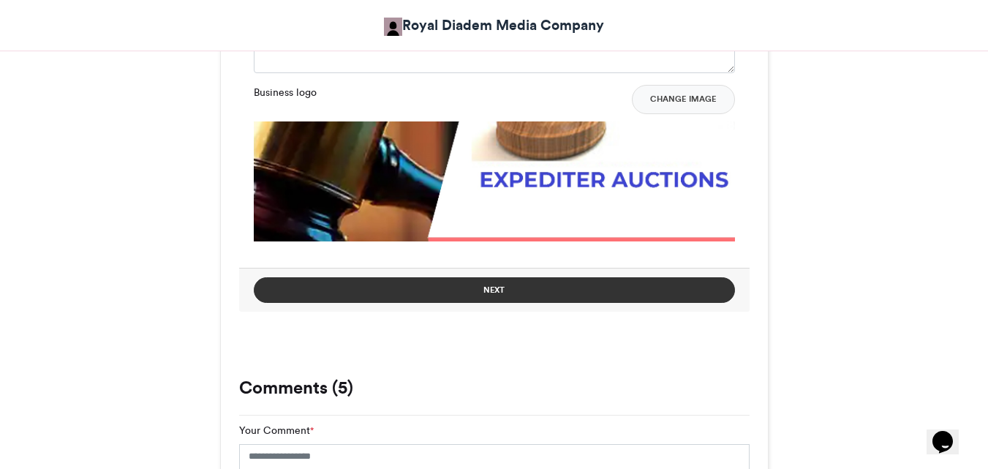
click at [547, 297] on button "Next" at bounding box center [494, 290] width 481 height 26
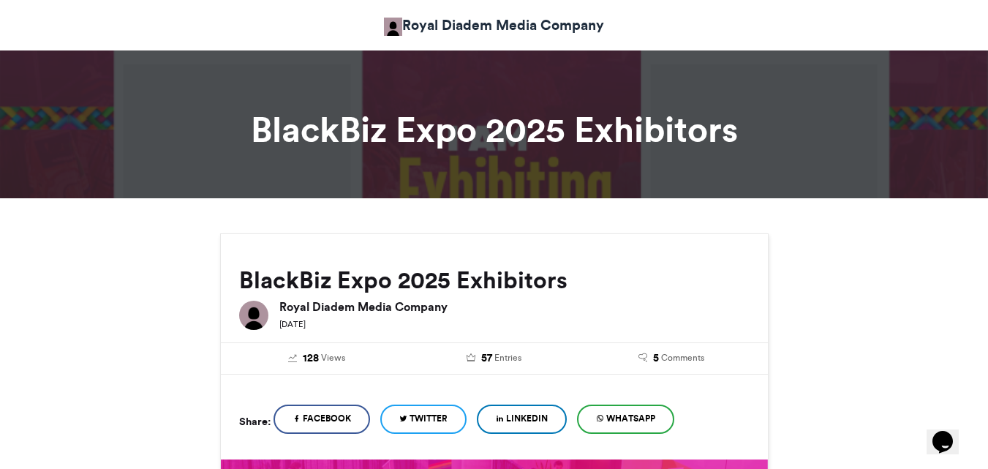
scroll to position [0, 0]
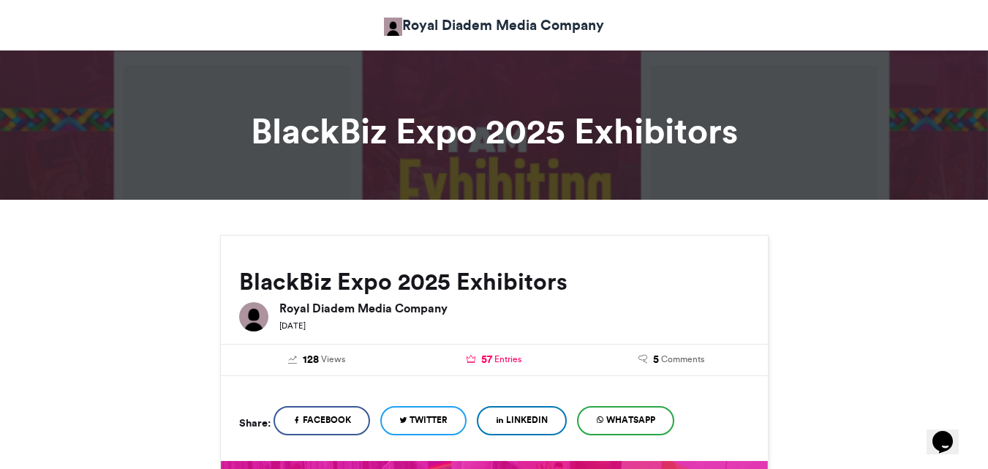
click at [494, 359] on span "Entries" at bounding box center [507, 358] width 27 height 13
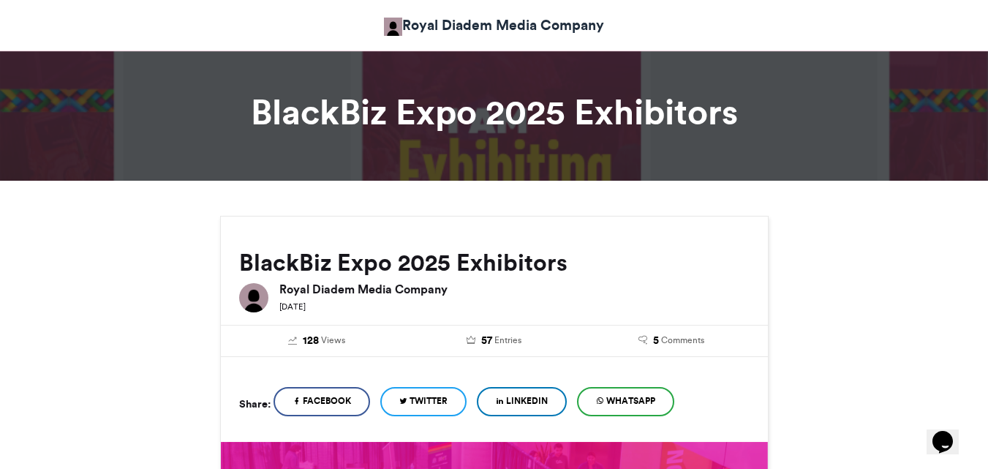
scroll to position [12, 0]
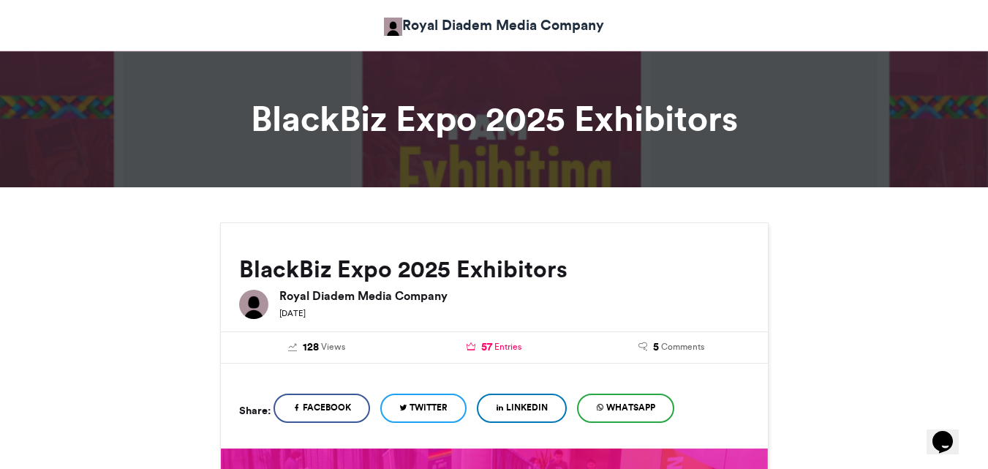
click at [512, 347] on span "Entries" at bounding box center [507, 346] width 27 height 13
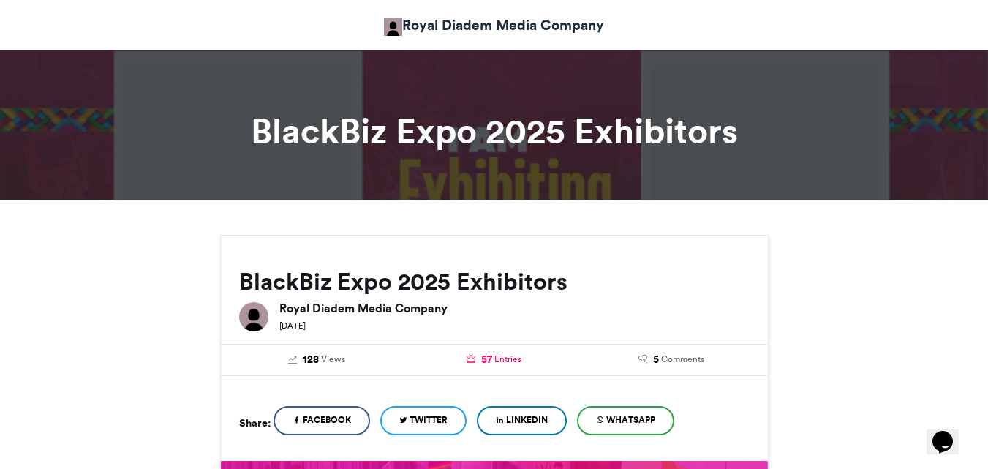
click at [490, 356] on span "57" at bounding box center [486, 360] width 11 height 16
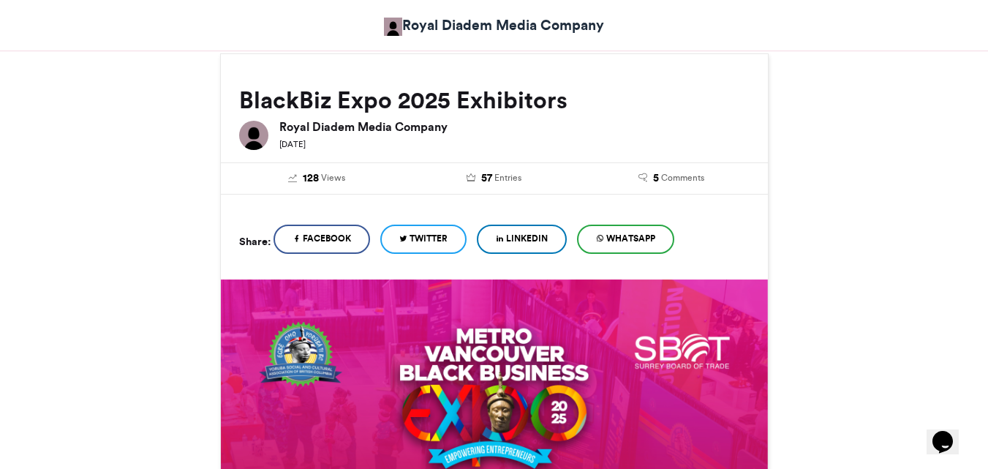
scroll to position [168, 0]
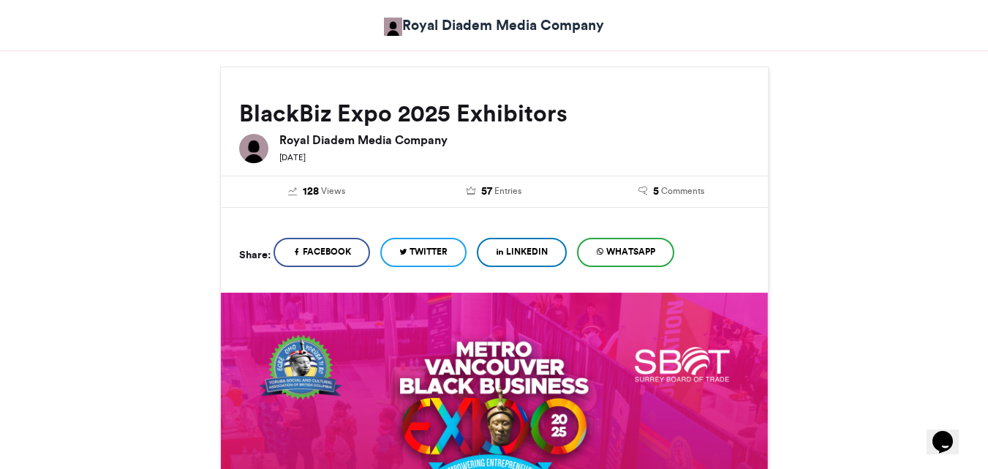
click at [351, 253] on span "Facebook" at bounding box center [327, 251] width 48 height 13
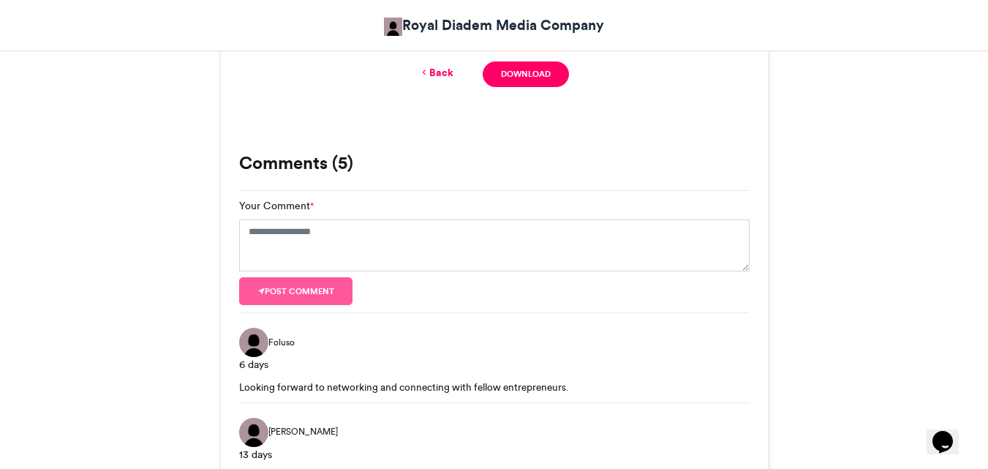
scroll to position [907, 0]
